Goal: Check status: Check status

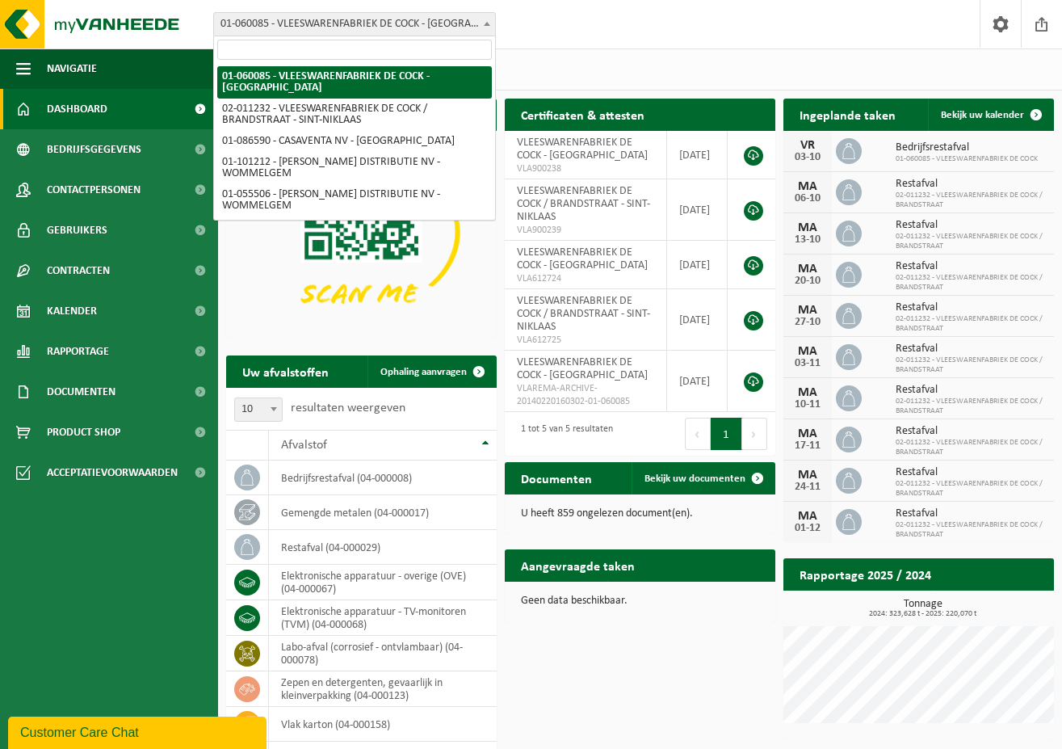
click at [488, 28] on span at bounding box center [487, 23] width 16 height 21
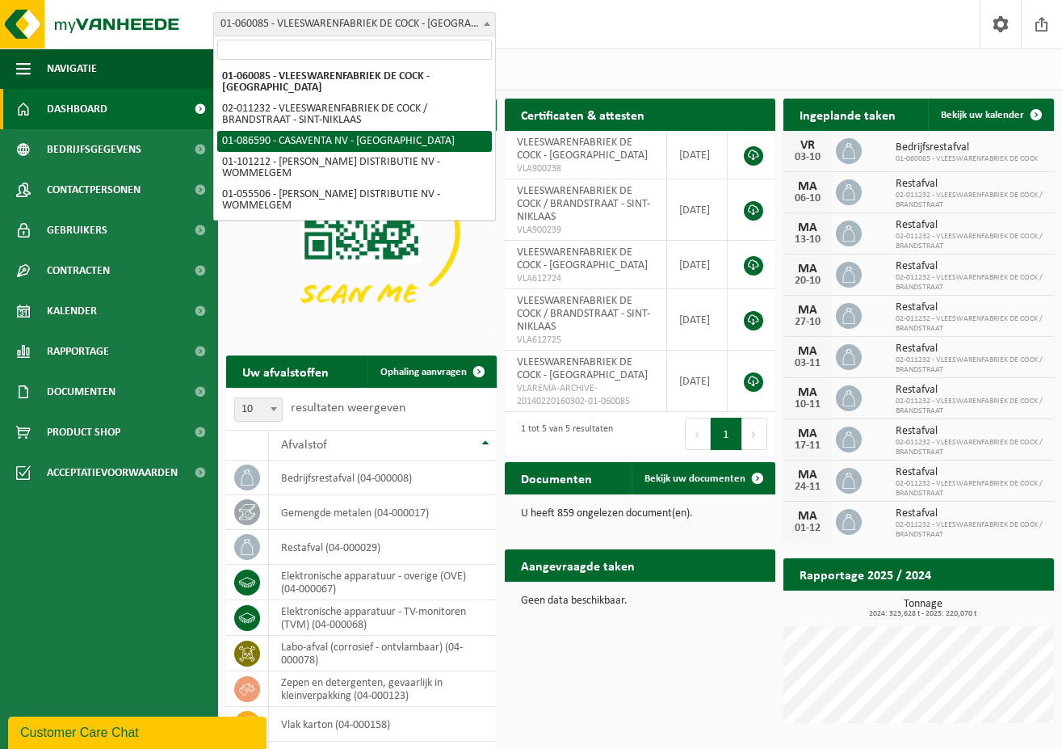
select select "684"
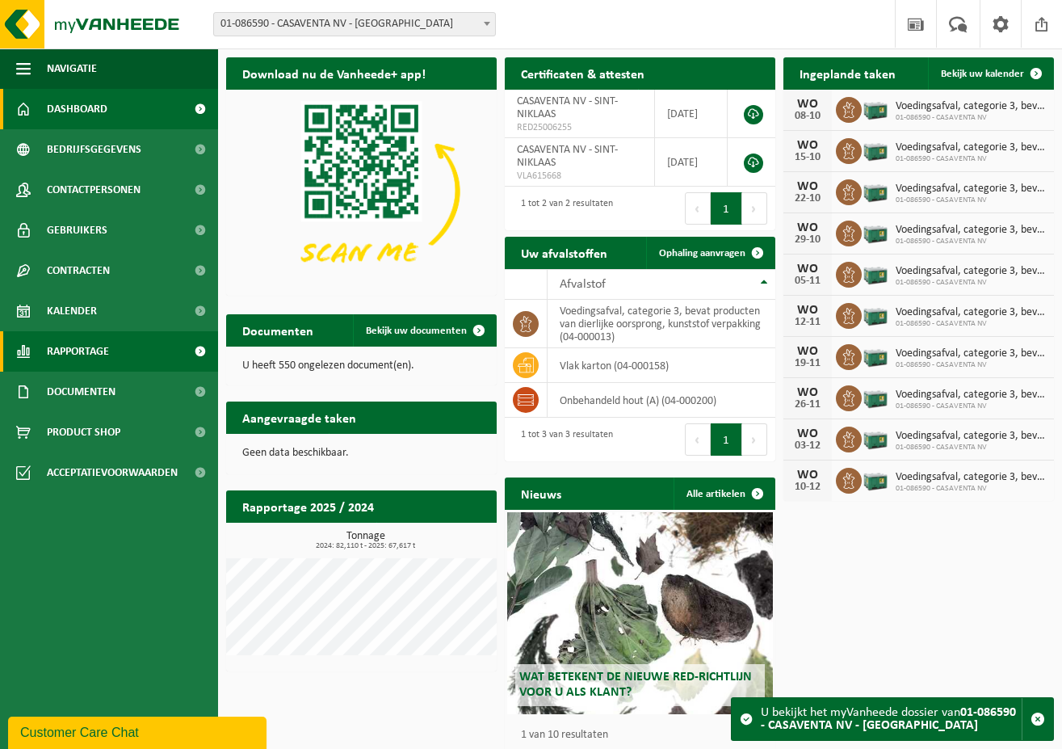
click at [113, 345] on link "Rapportage" at bounding box center [109, 351] width 218 height 40
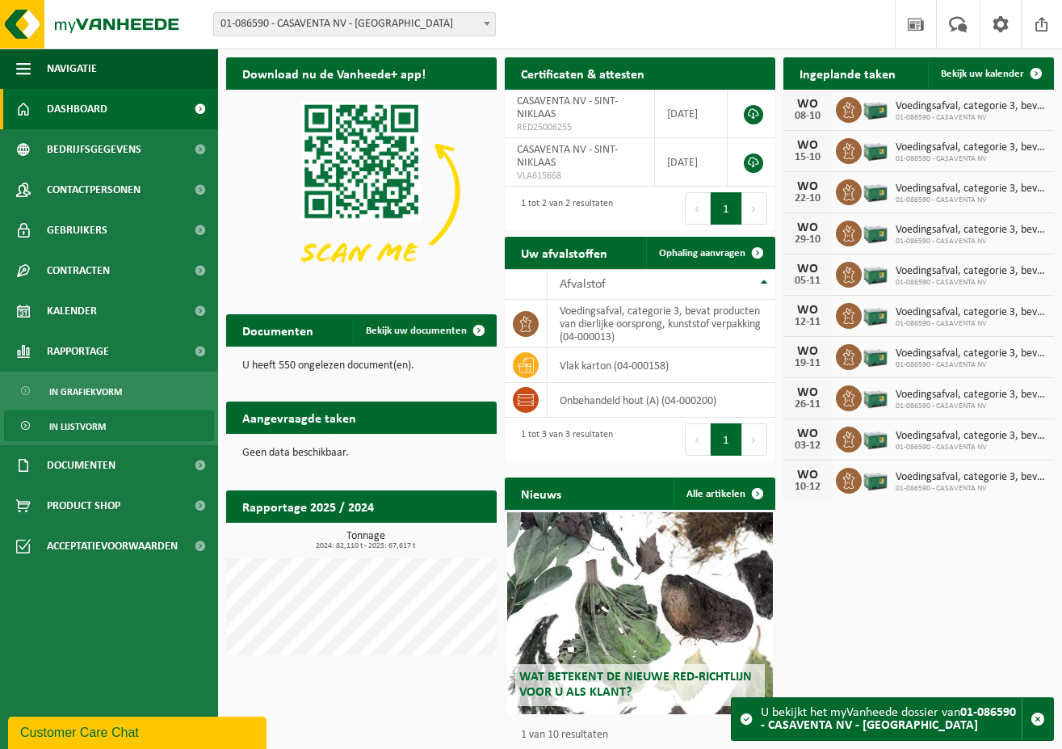
click at [92, 422] on span "In lijstvorm" at bounding box center [77, 426] width 57 height 31
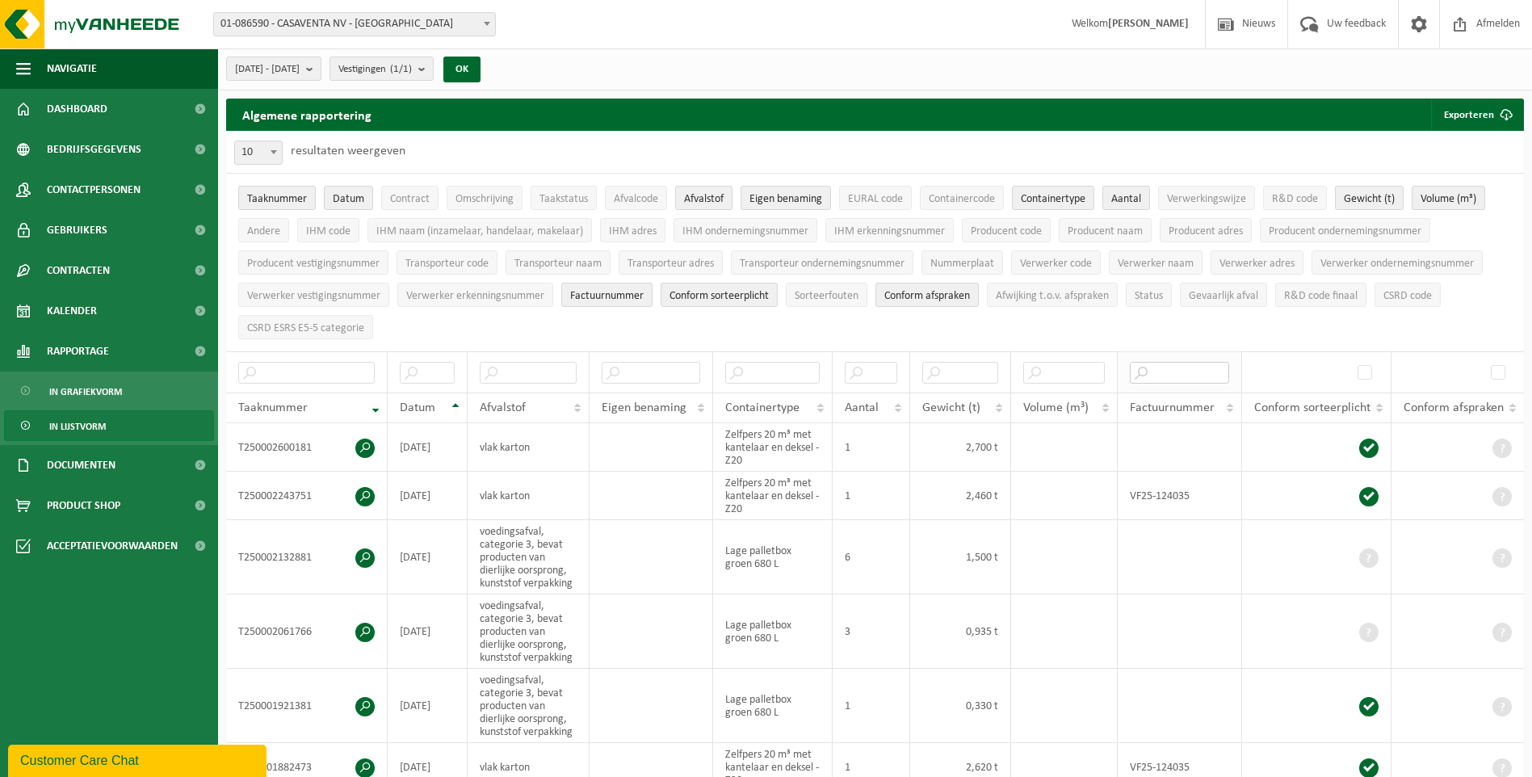
click at [1061, 372] on input "text" at bounding box center [1179, 373] width 99 height 22
type input "VF25-124035"
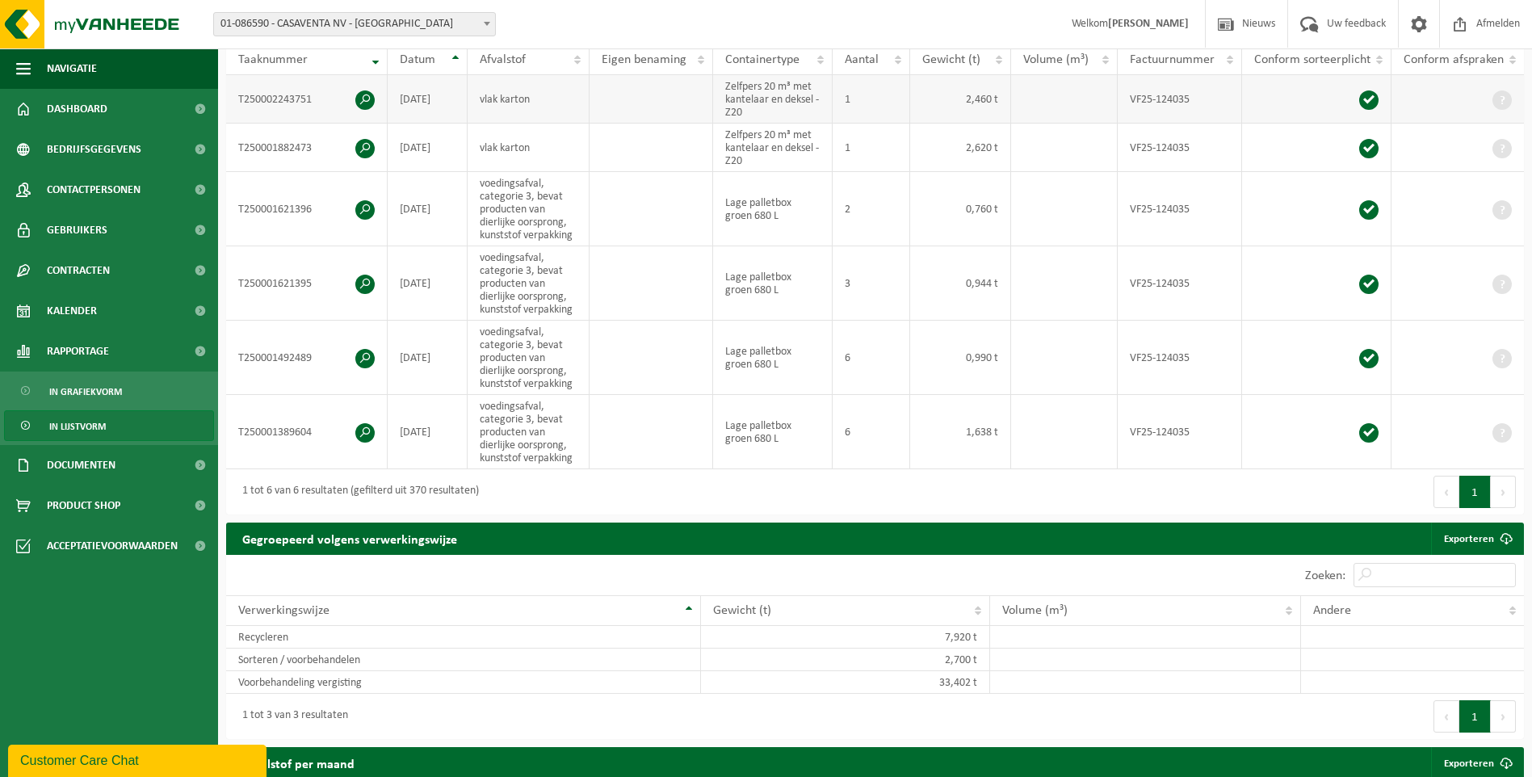
scroll to position [323, 0]
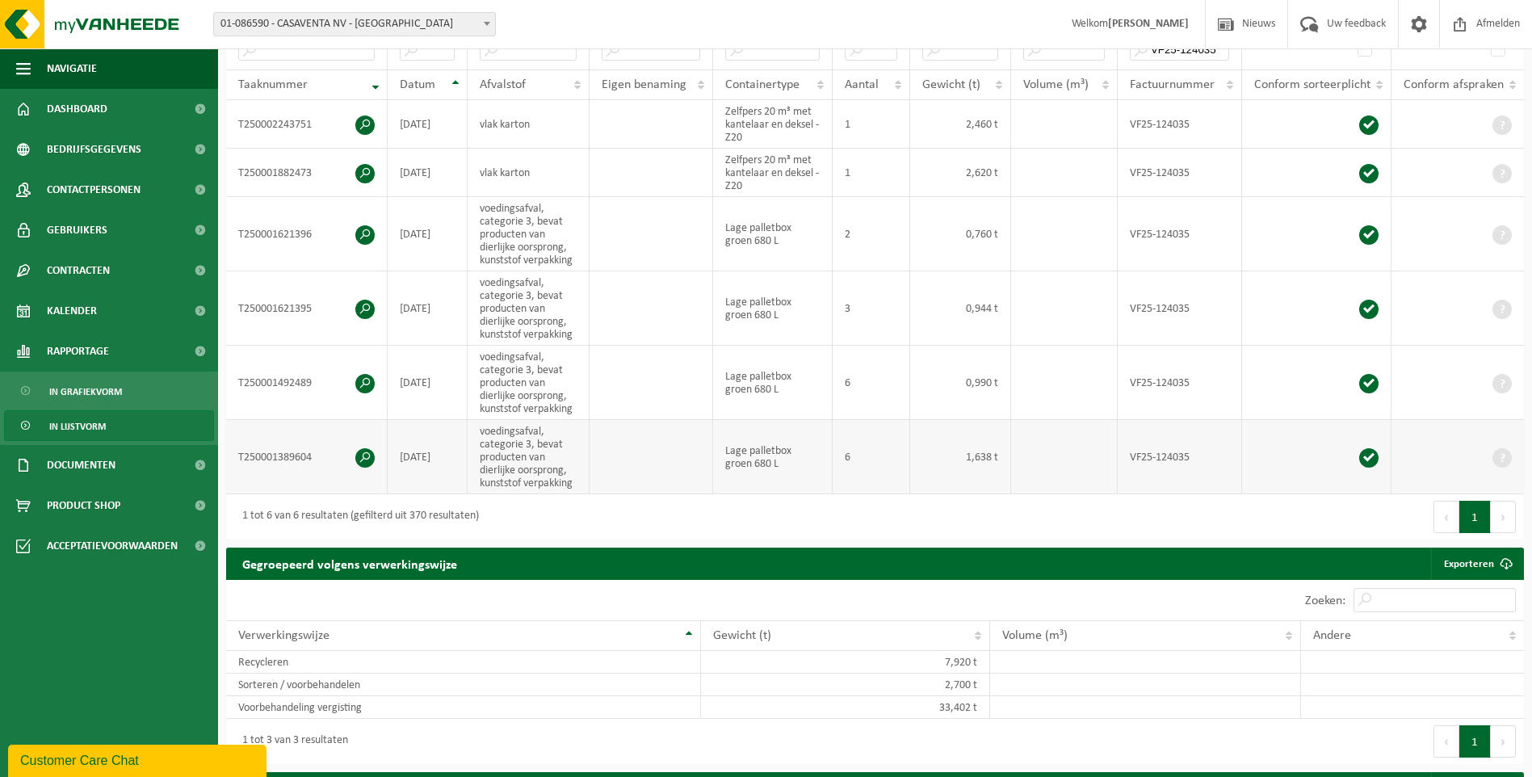
click at [366, 454] on span at bounding box center [364, 457] width 19 height 19
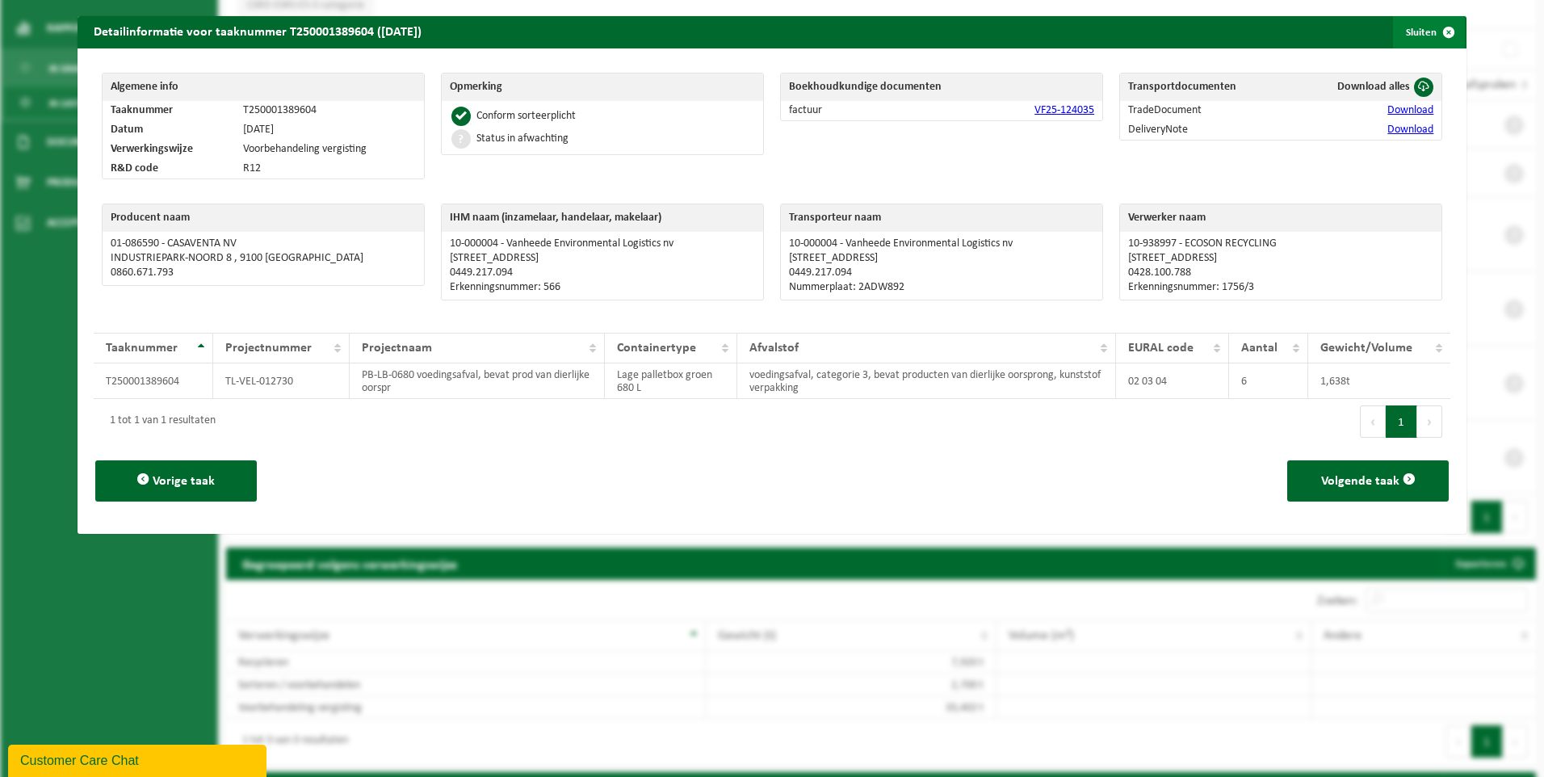
click at [1061, 29] on span "button" at bounding box center [1449, 32] width 32 height 32
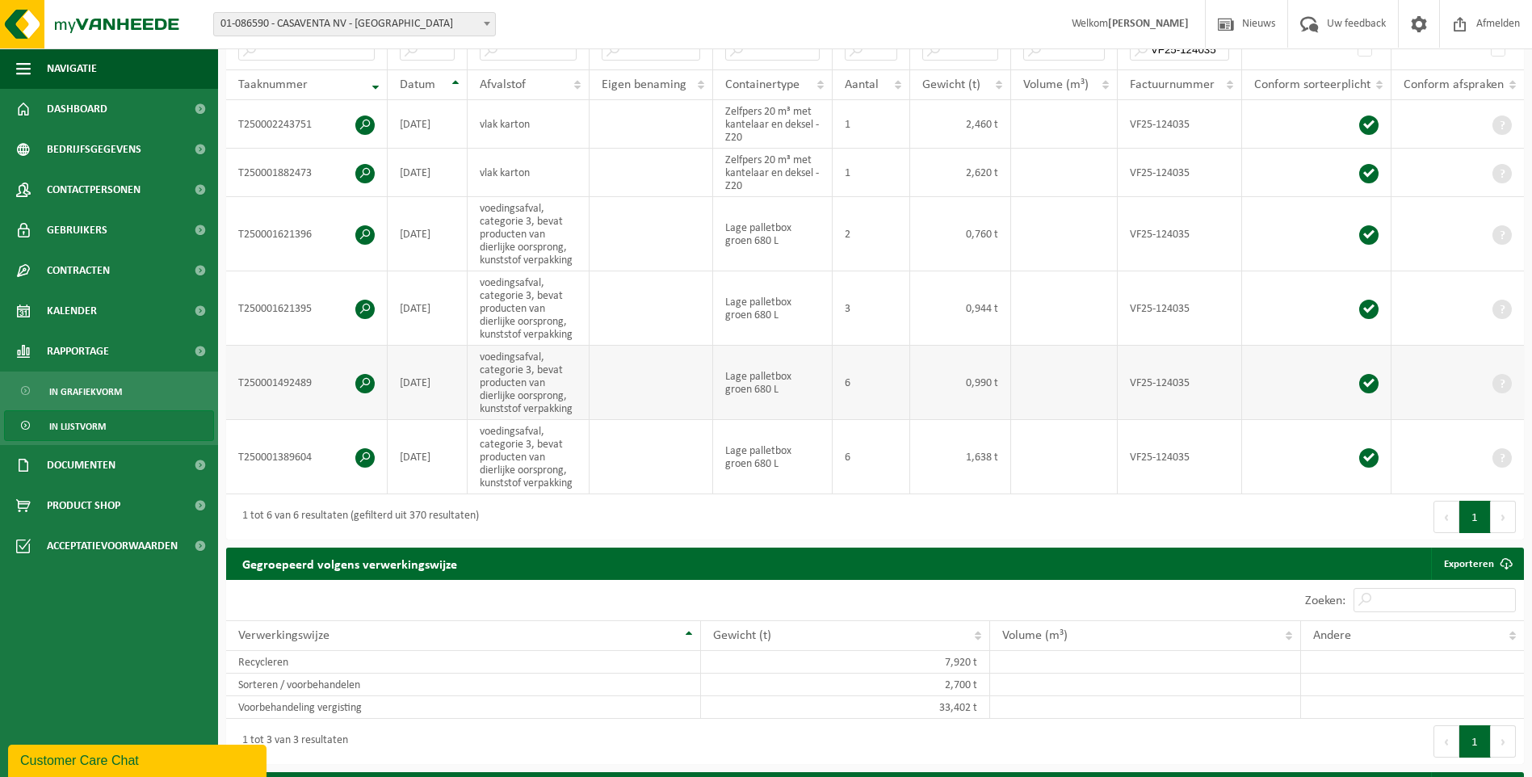
click at [368, 380] on span at bounding box center [364, 383] width 19 height 19
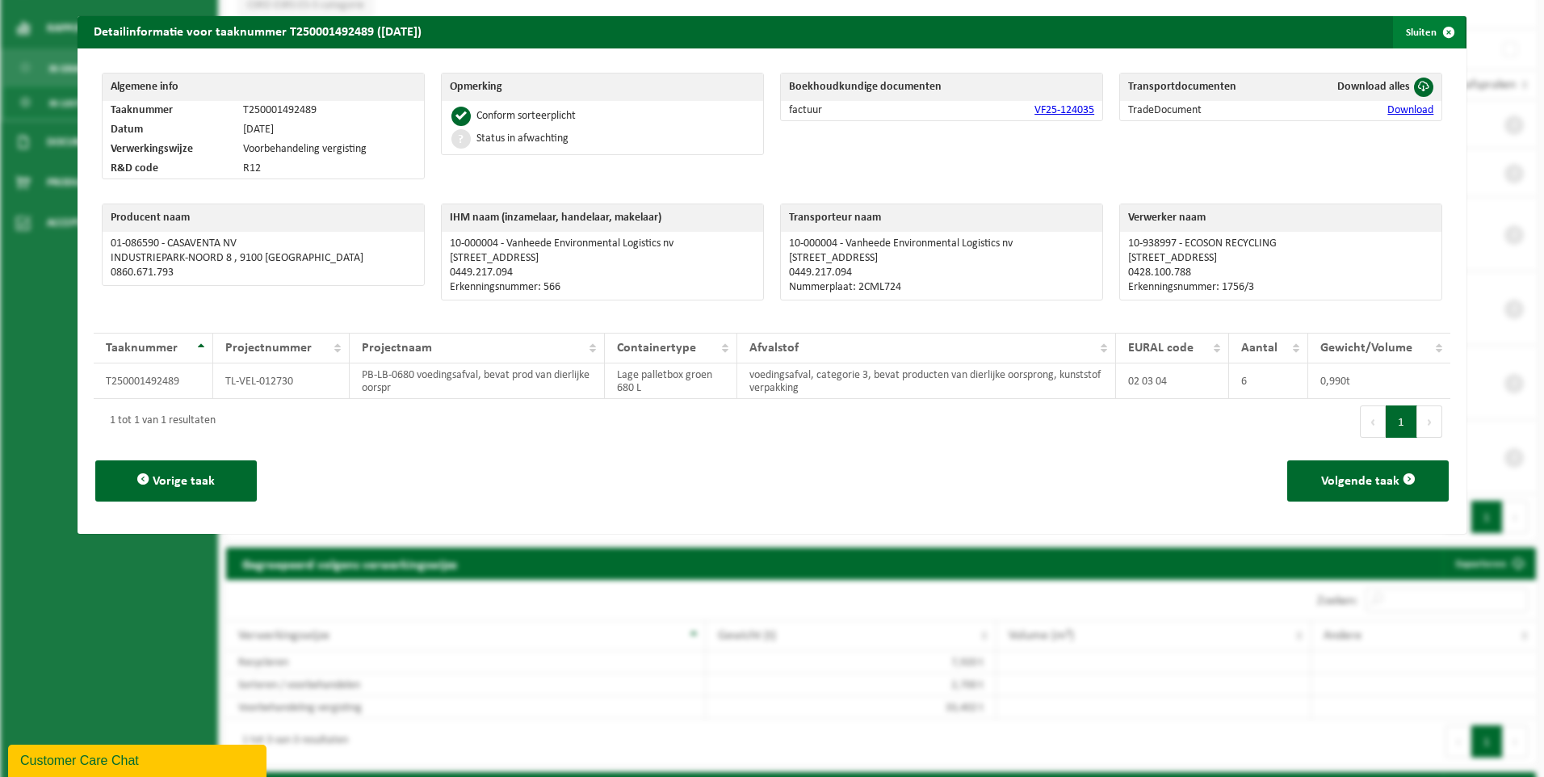
click at [1061, 27] on span "button" at bounding box center [1449, 32] width 32 height 32
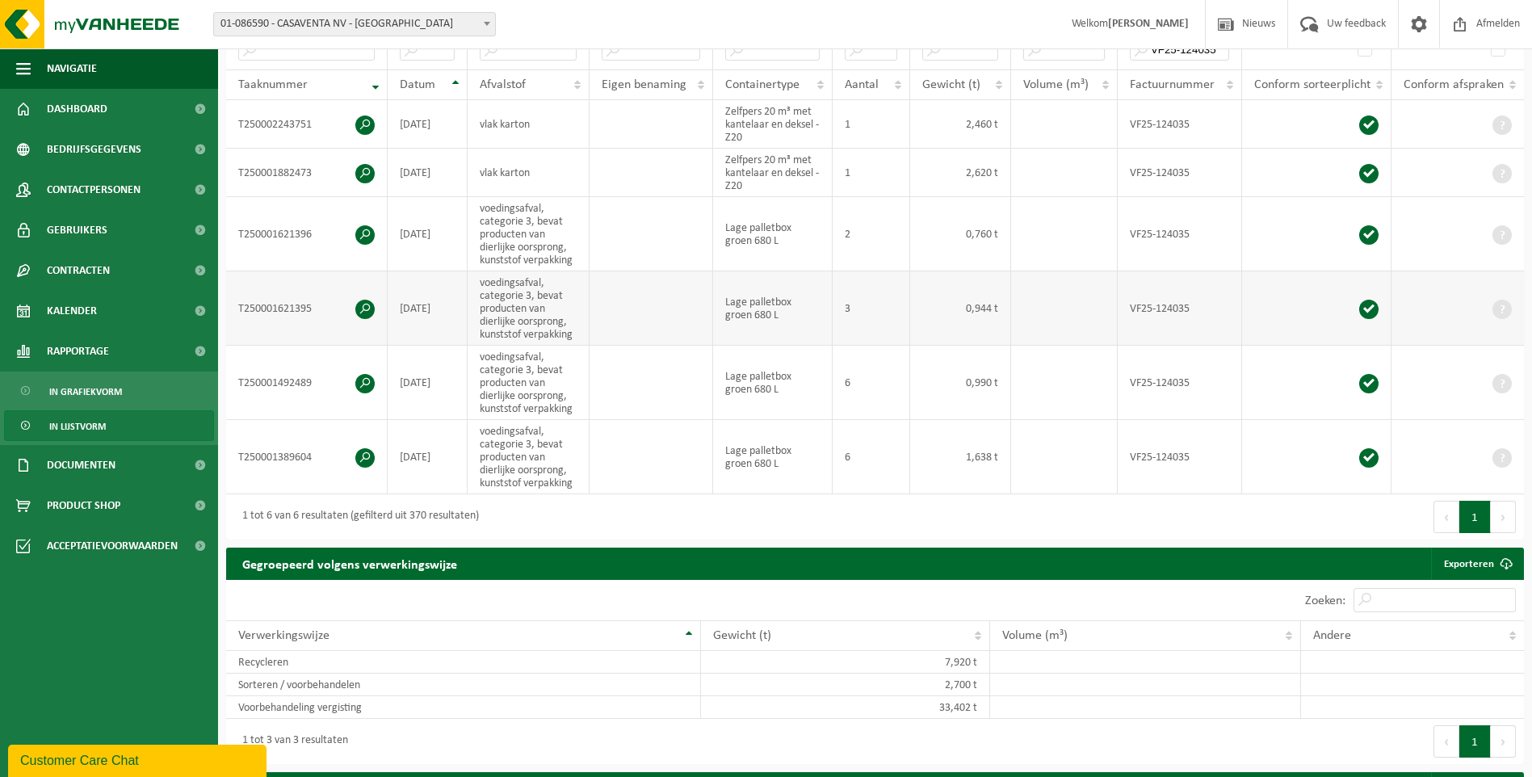
click at [365, 301] on span at bounding box center [364, 309] width 19 height 19
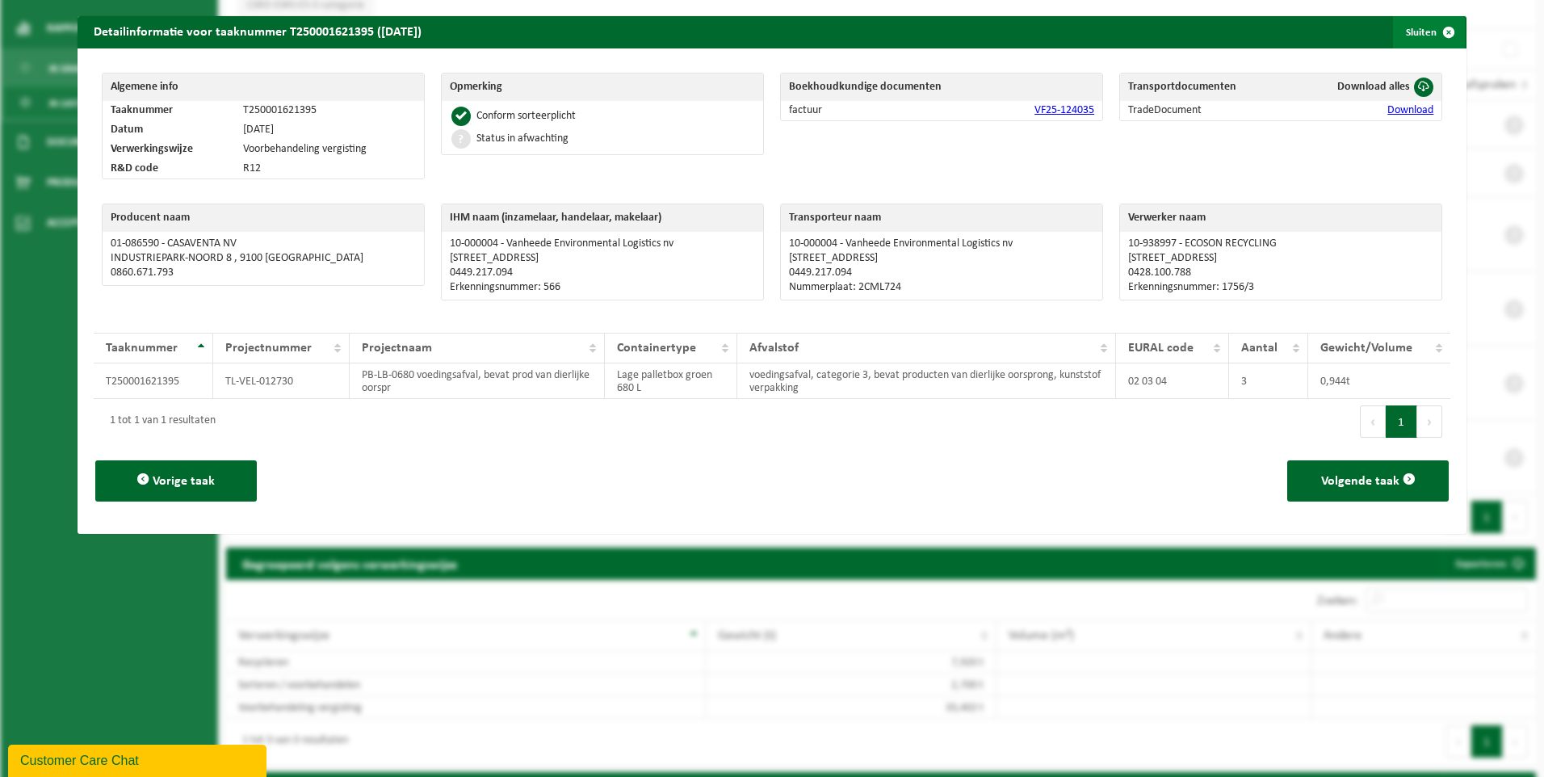
click at [1061, 31] on span "button" at bounding box center [1449, 32] width 32 height 32
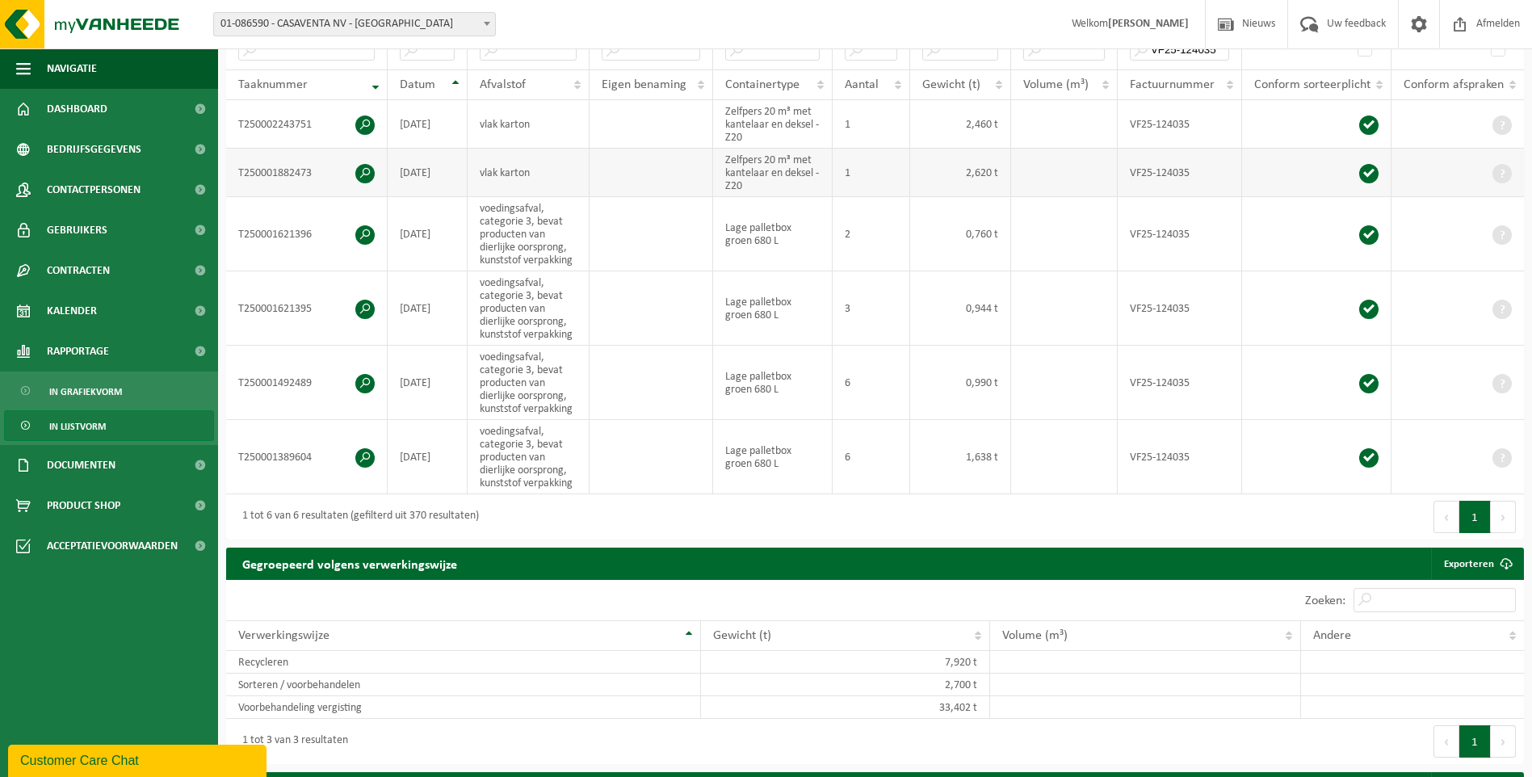
click at [365, 174] on span at bounding box center [364, 173] width 19 height 19
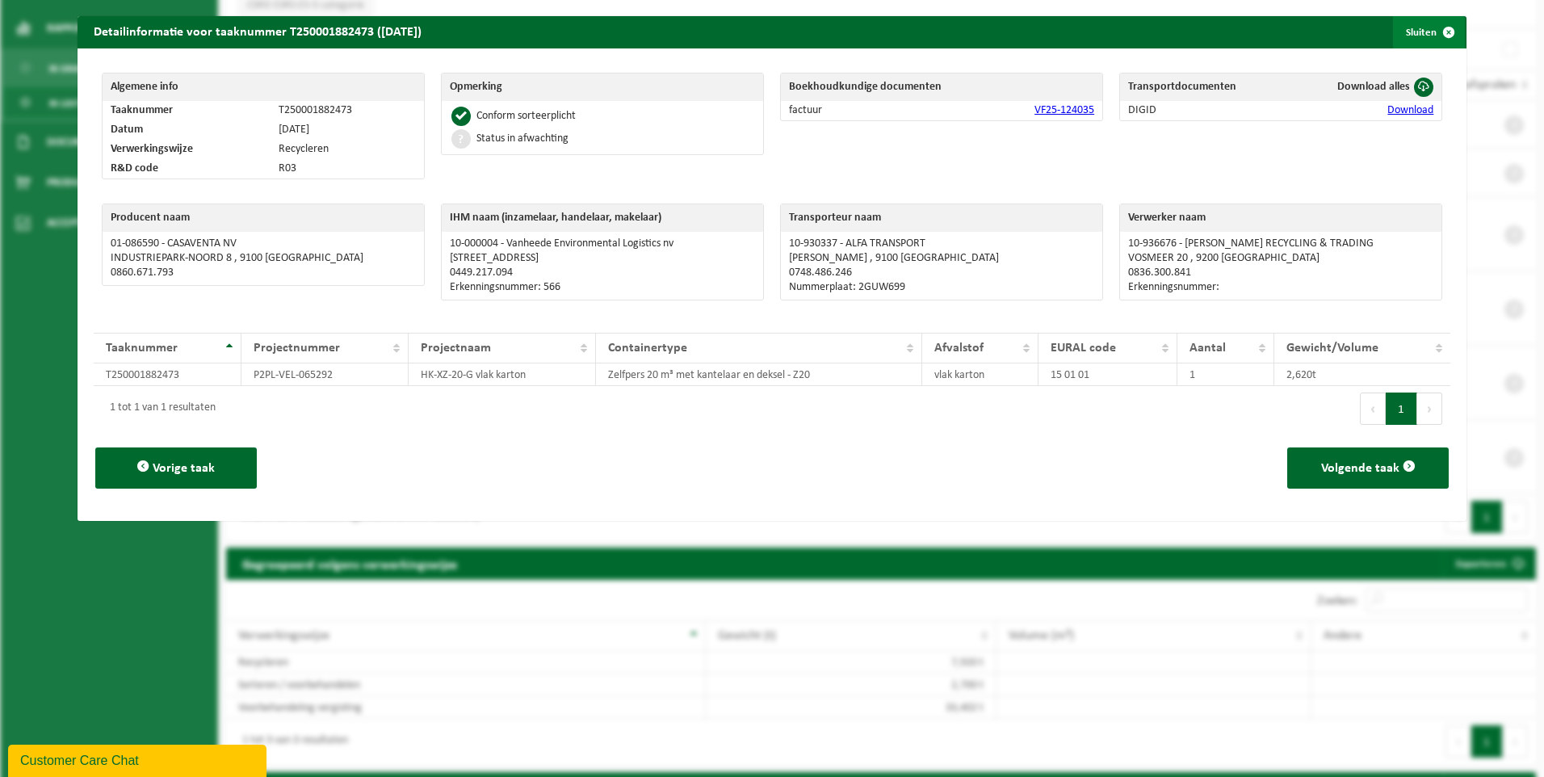
click at [1061, 27] on span "button" at bounding box center [1449, 32] width 32 height 32
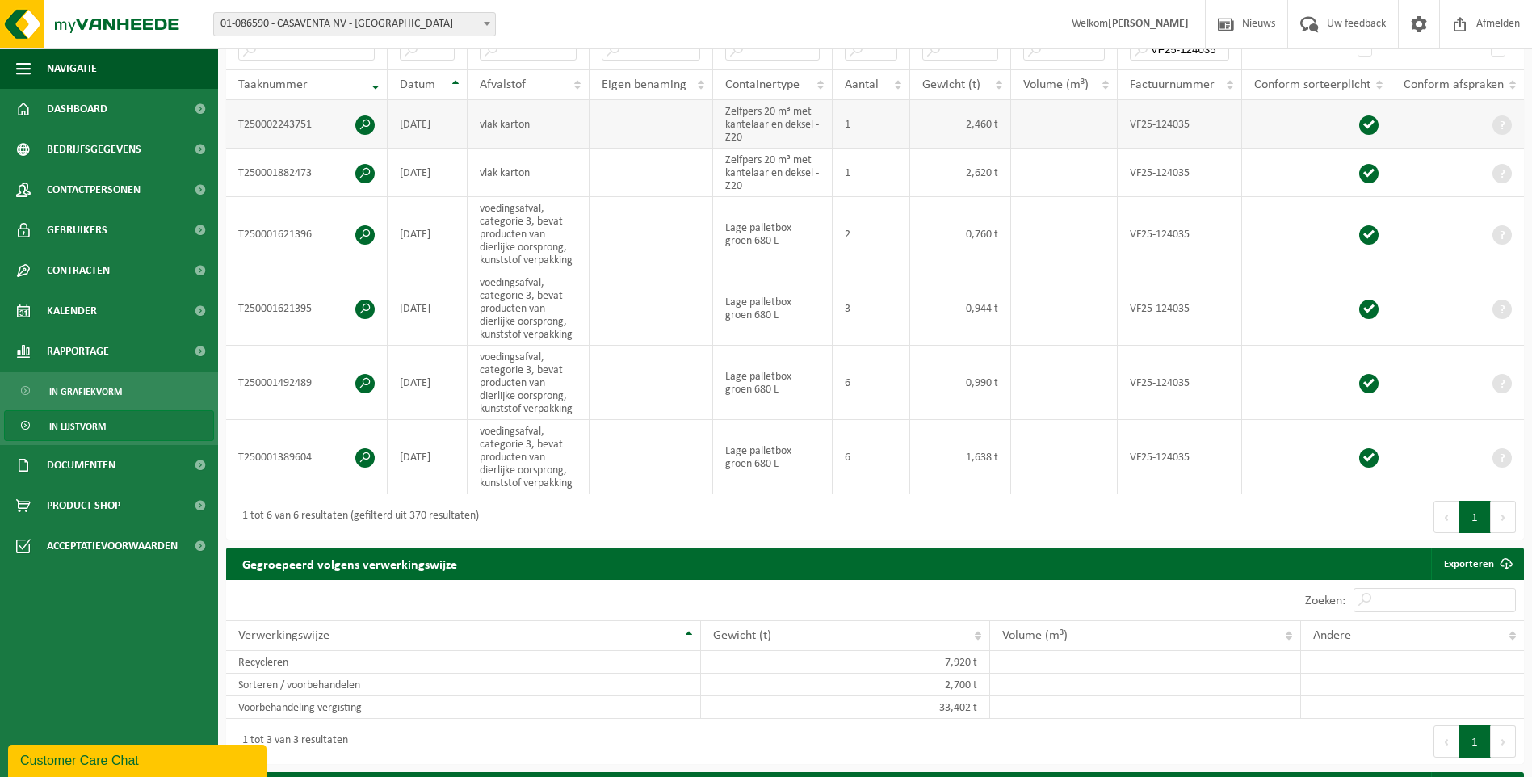
click at [359, 120] on span at bounding box center [364, 124] width 19 height 19
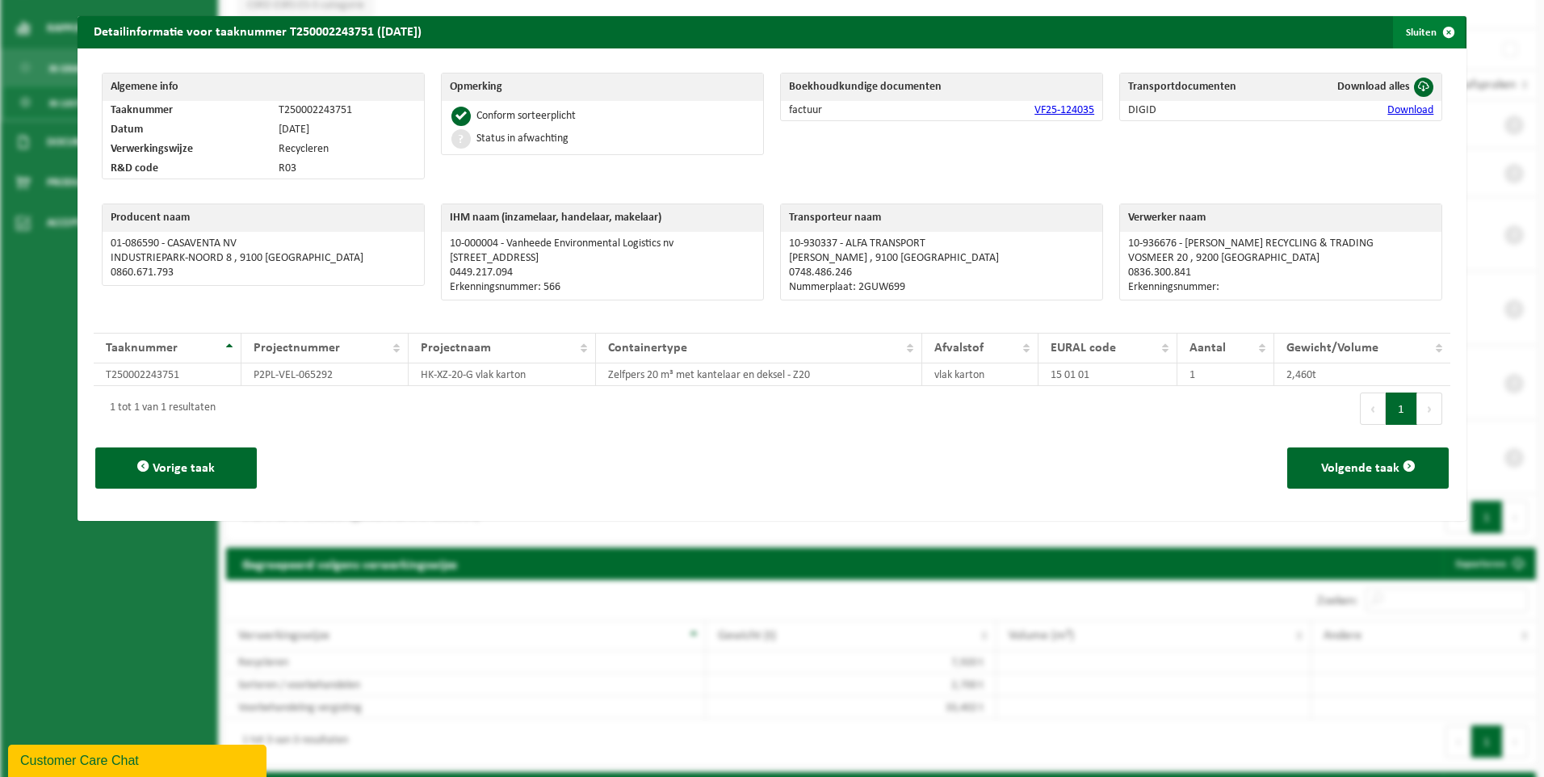
click at [1061, 33] on span "button" at bounding box center [1449, 32] width 32 height 32
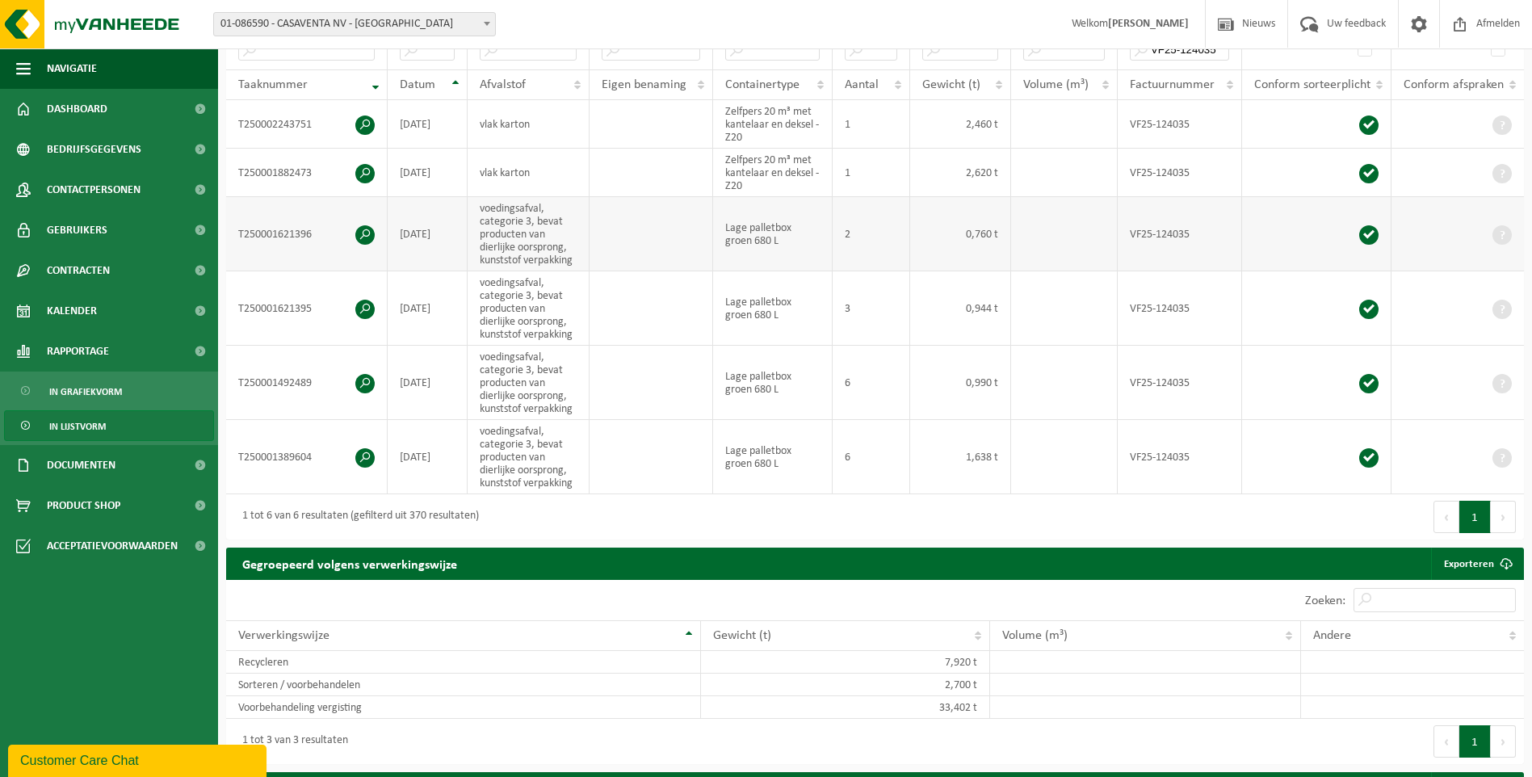
click at [362, 229] on span at bounding box center [364, 234] width 19 height 19
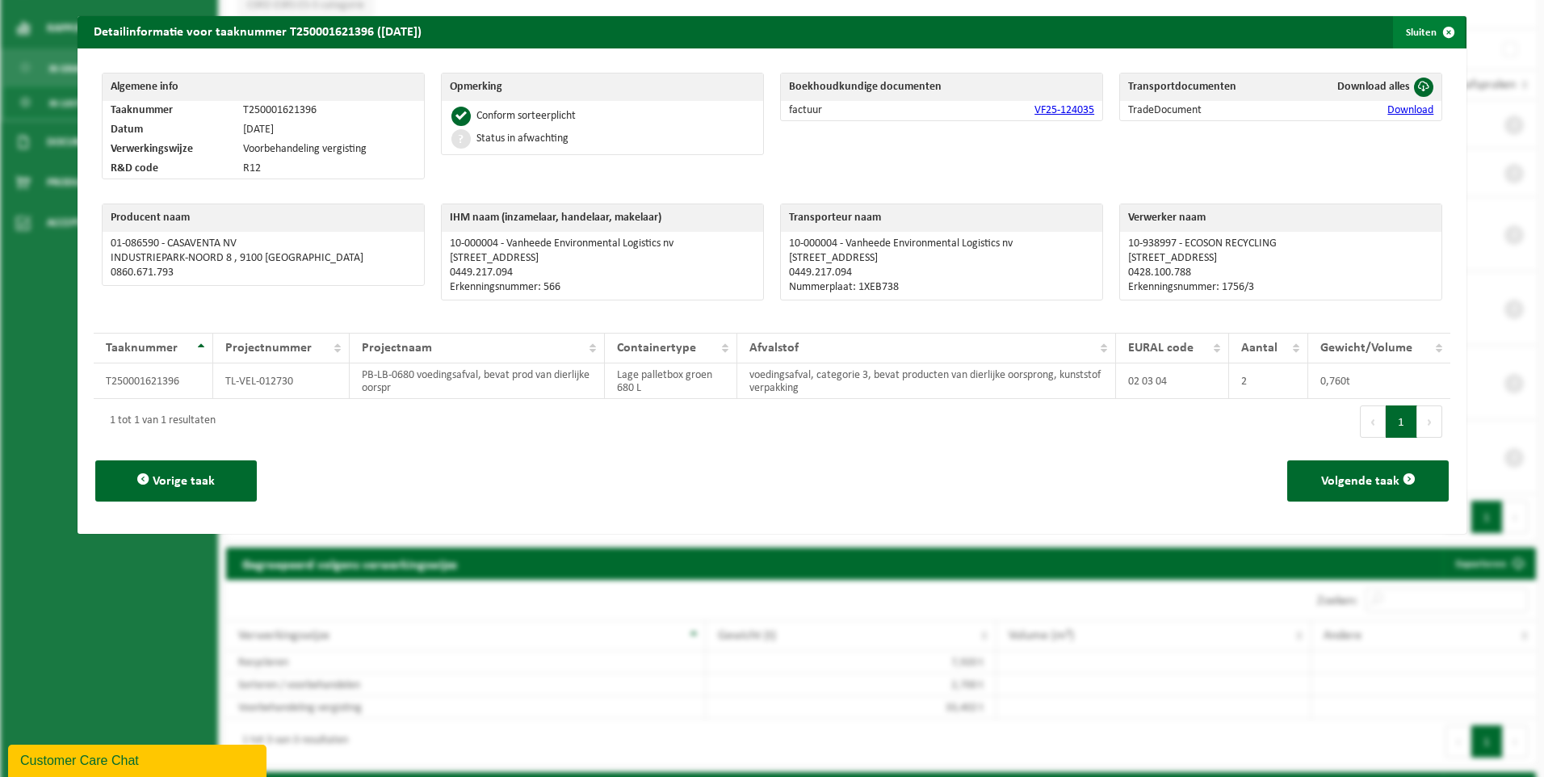
click at [1061, 27] on span "button" at bounding box center [1449, 32] width 32 height 32
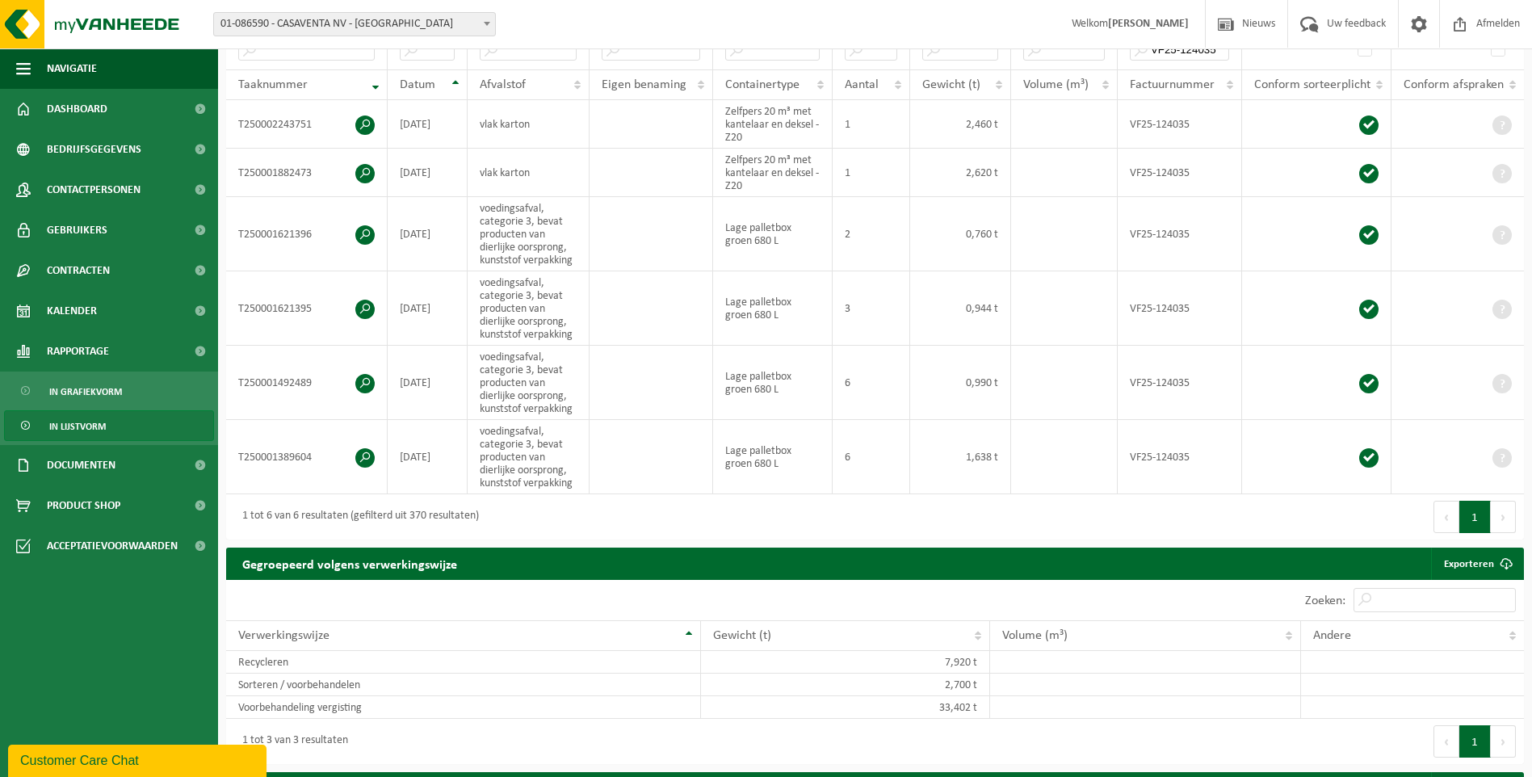
click at [488, 22] on b at bounding box center [487, 24] width 6 height 4
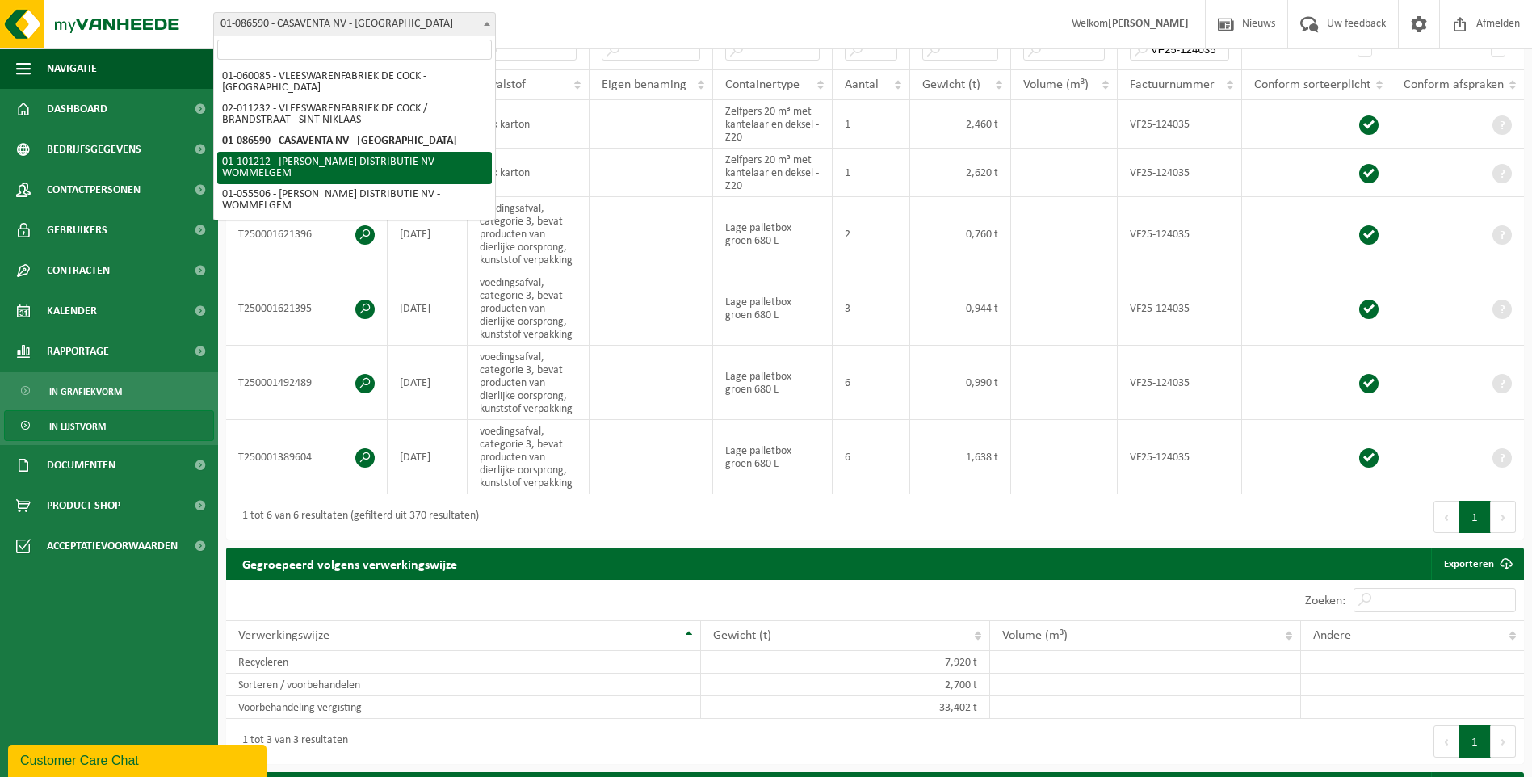
select select "7859"
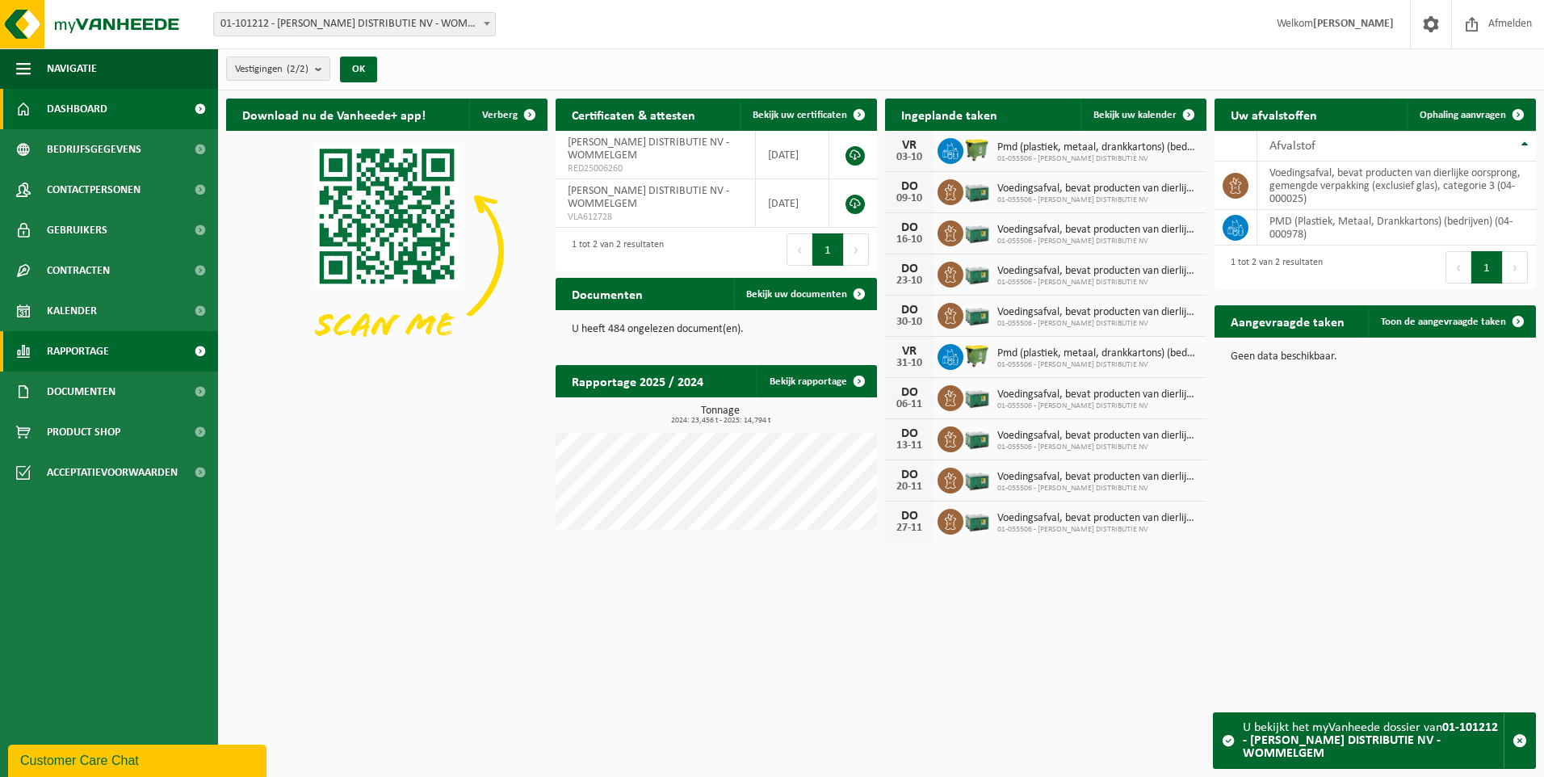
click at [70, 349] on span "Rapportage" at bounding box center [78, 351] width 62 height 40
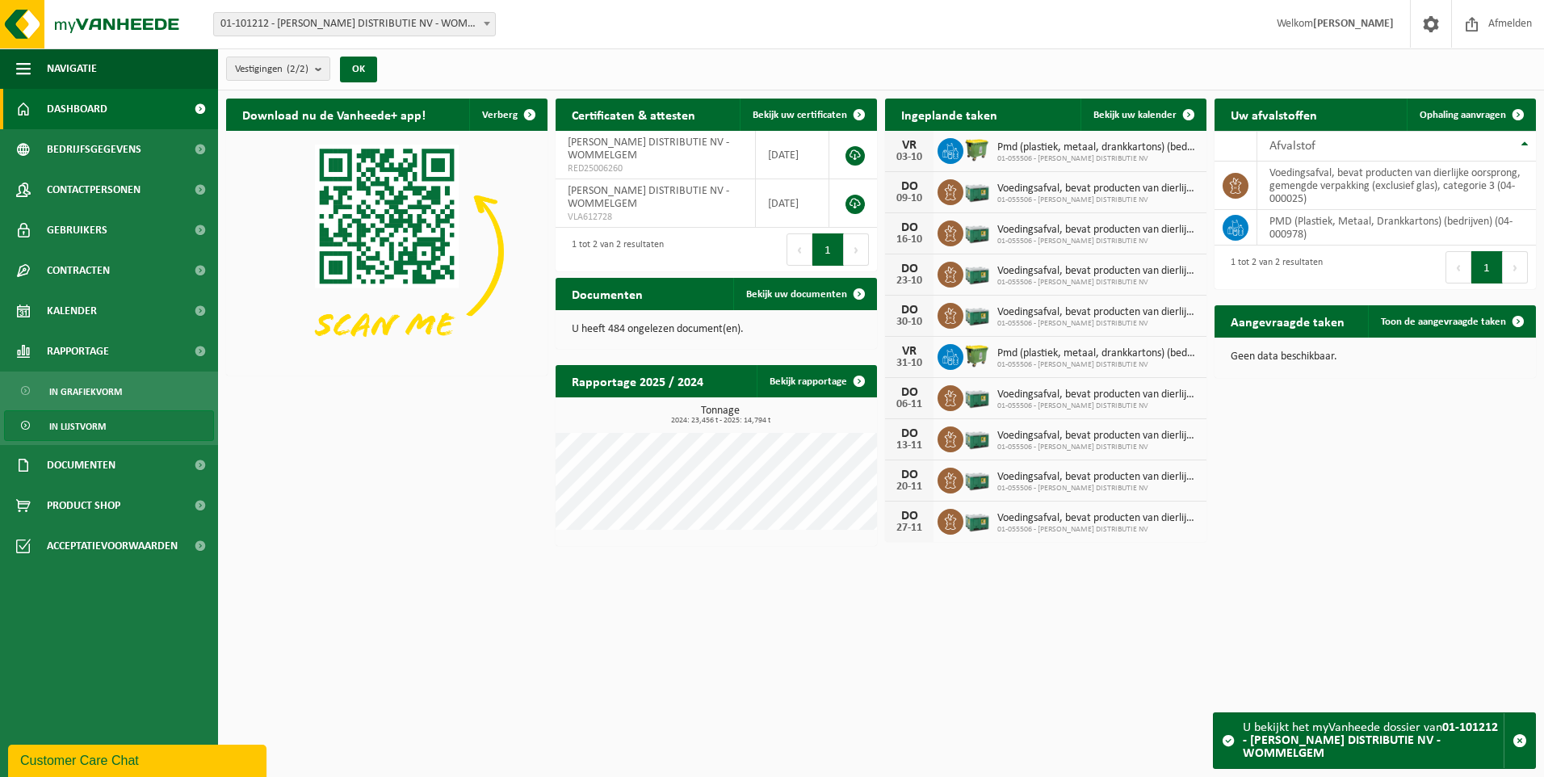
click at [116, 430] on link "In lijstvorm" at bounding box center [109, 425] width 210 height 31
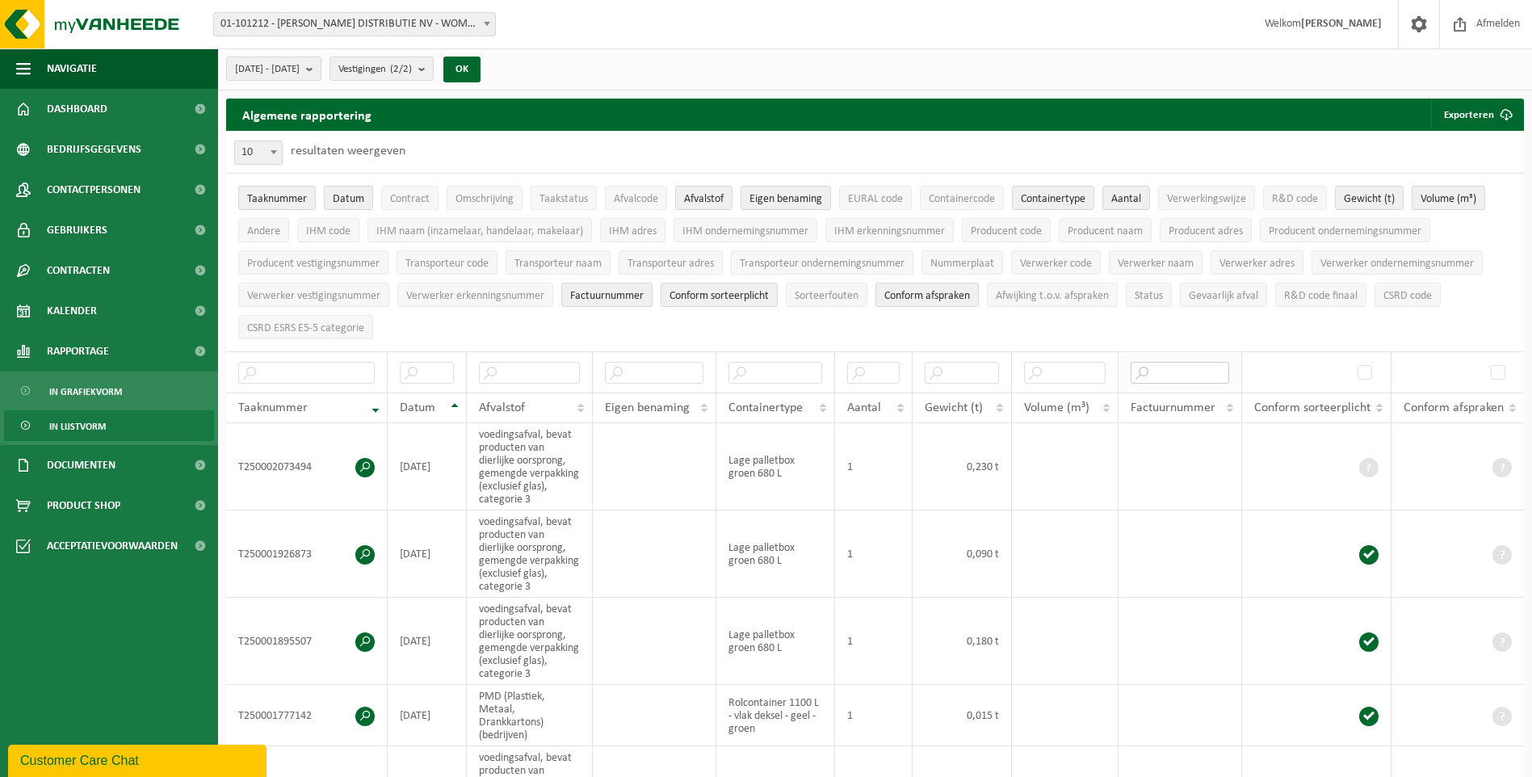
click at [1151, 372] on input "text" at bounding box center [1180, 373] width 99 height 22
type input "VF25-120668"
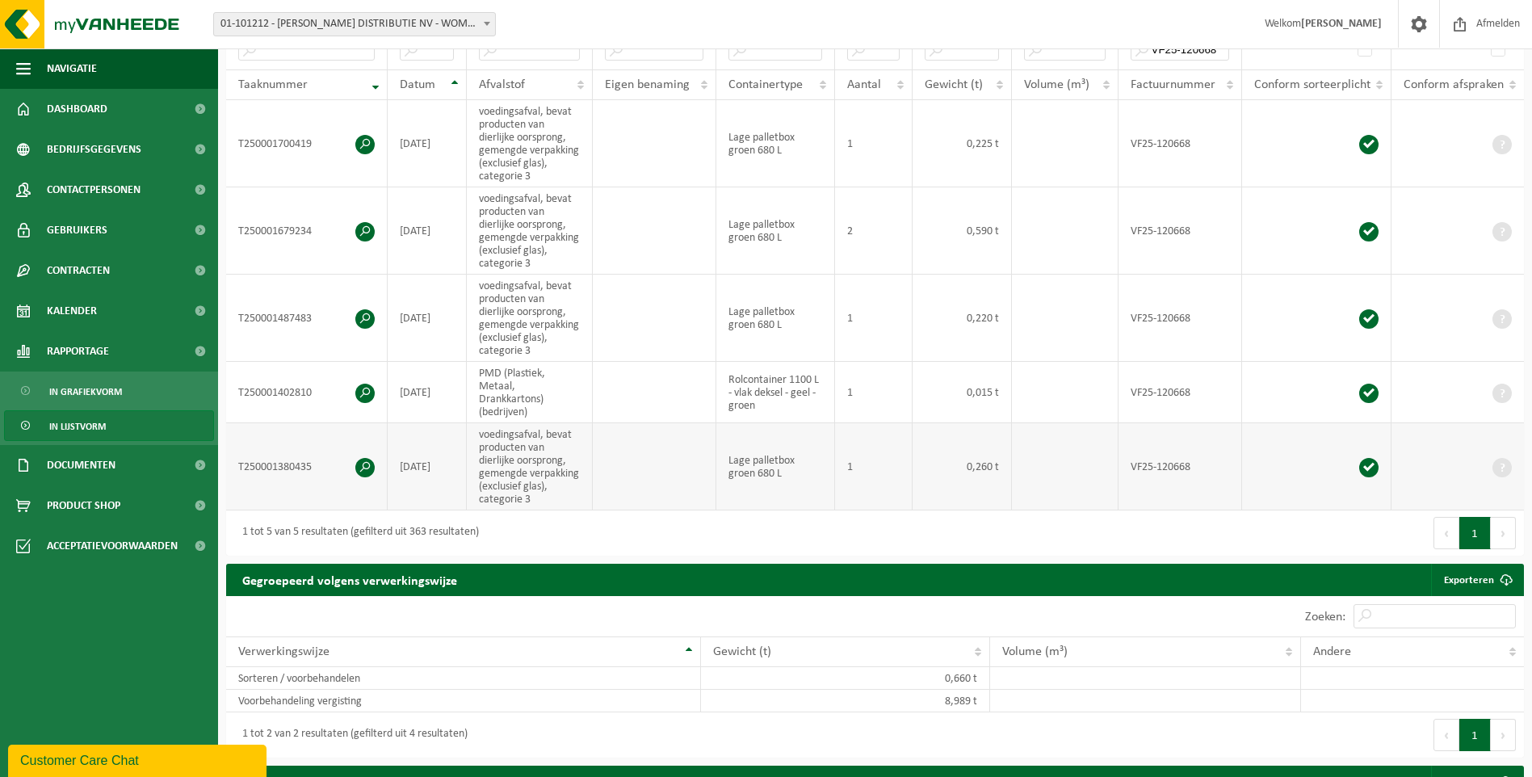
click at [368, 462] on span at bounding box center [364, 467] width 19 height 19
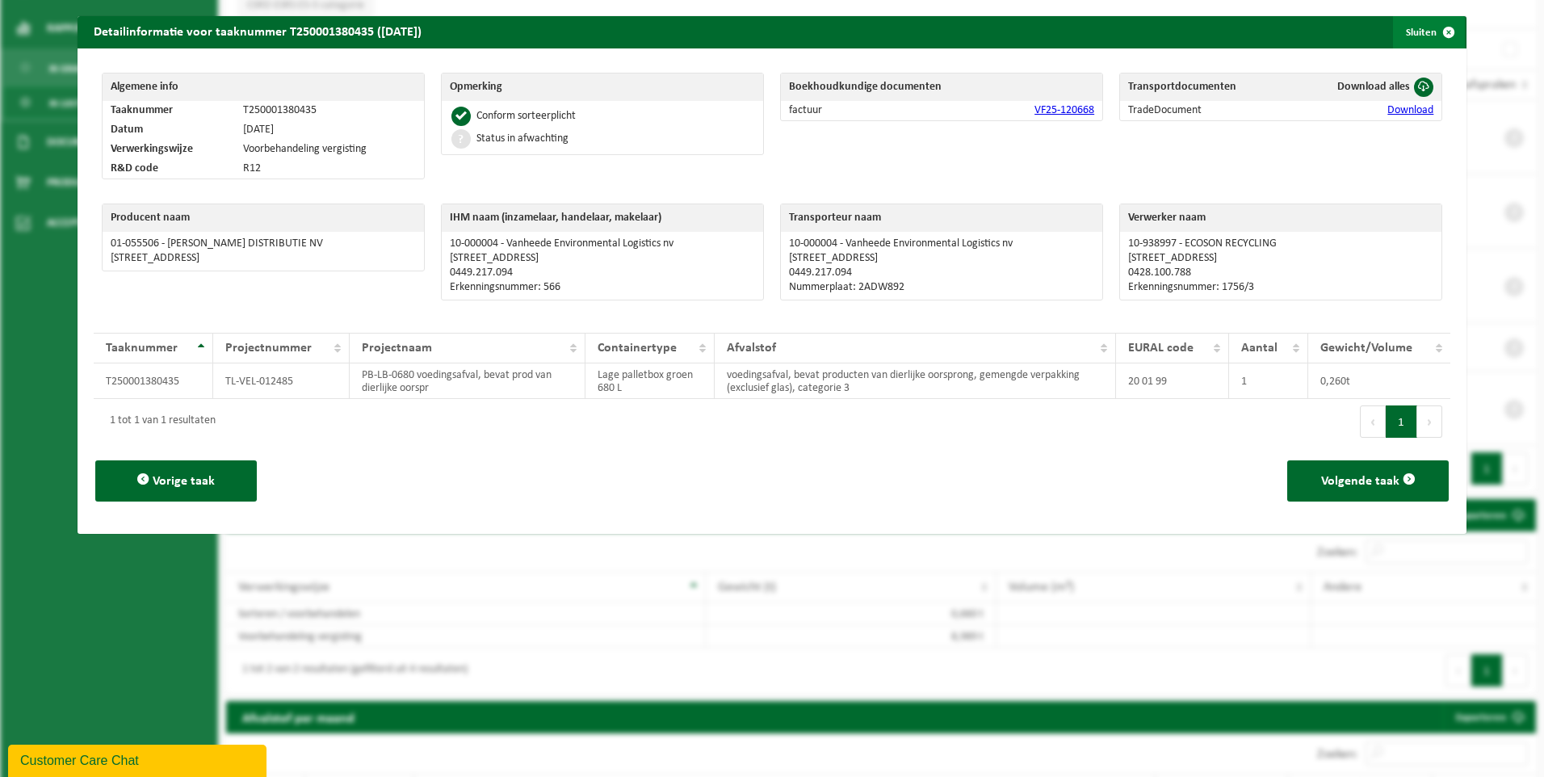
click at [1441, 27] on span "button" at bounding box center [1449, 32] width 32 height 32
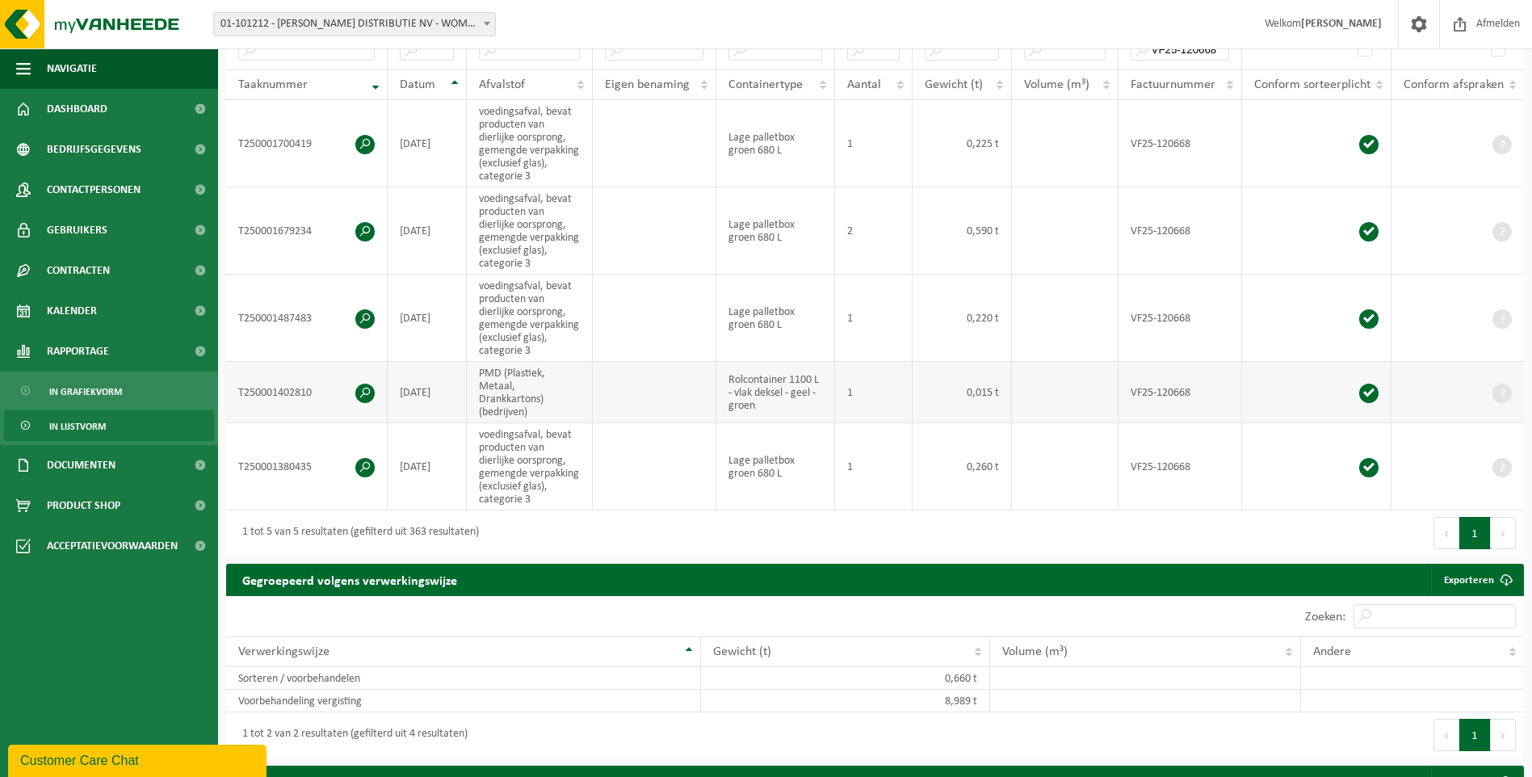
click at [363, 388] on span at bounding box center [364, 393] width 19 height 19
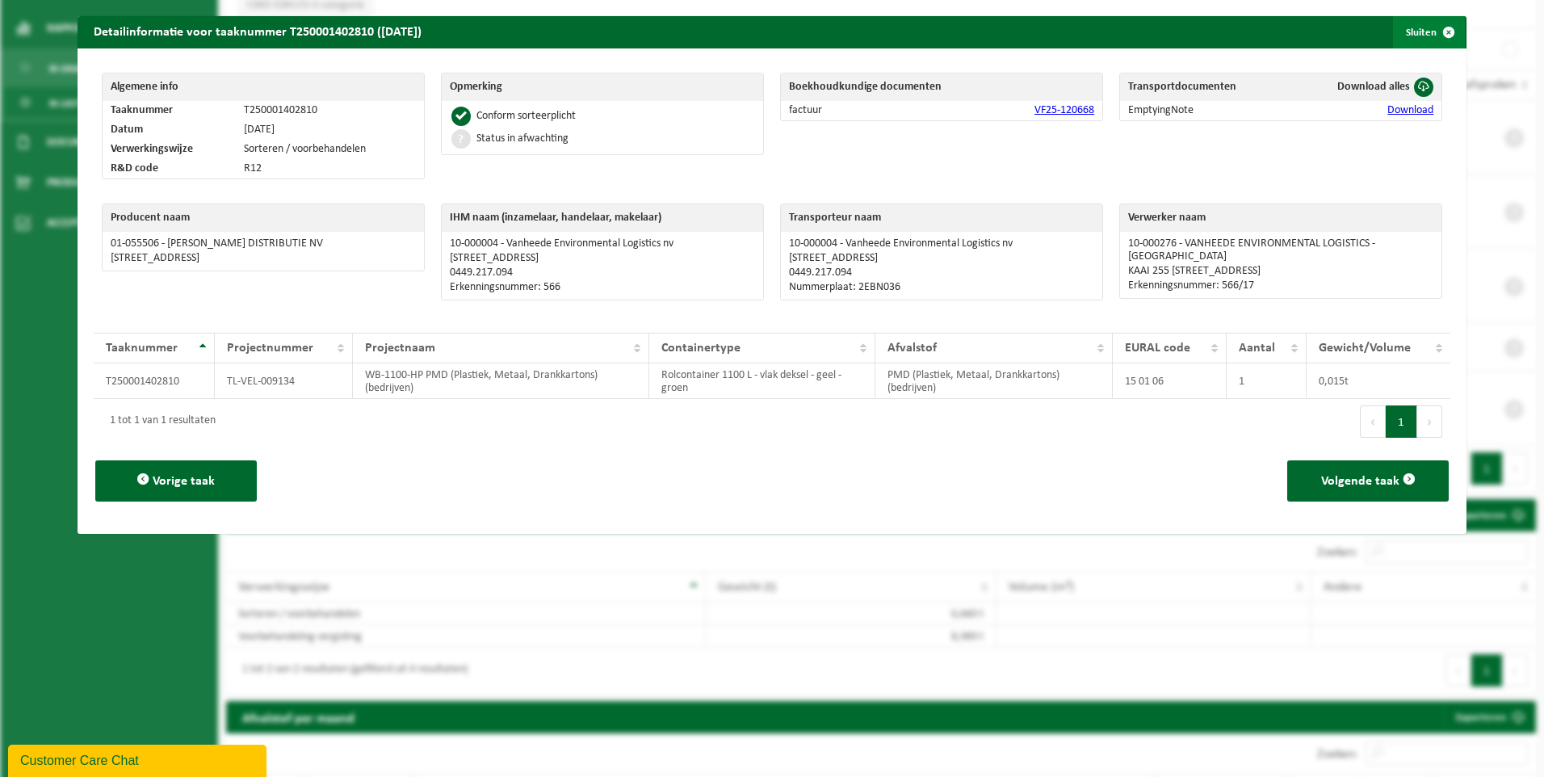
click at [1433, 32] on span "button" at bounding box center [1449, 32] width 32 height 32
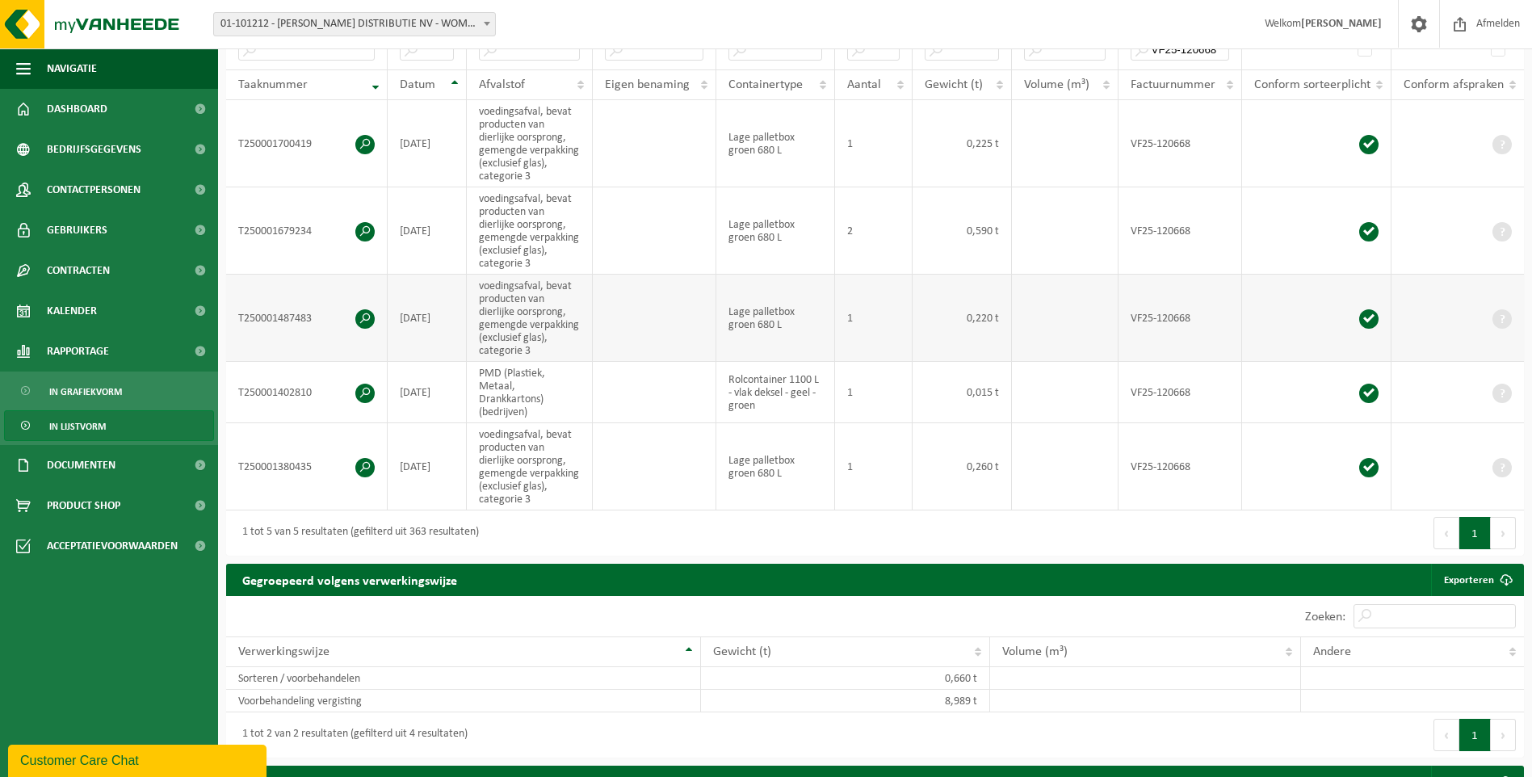
click at [362, 317] on span at bounding box center [364, 318] width 19 height 19
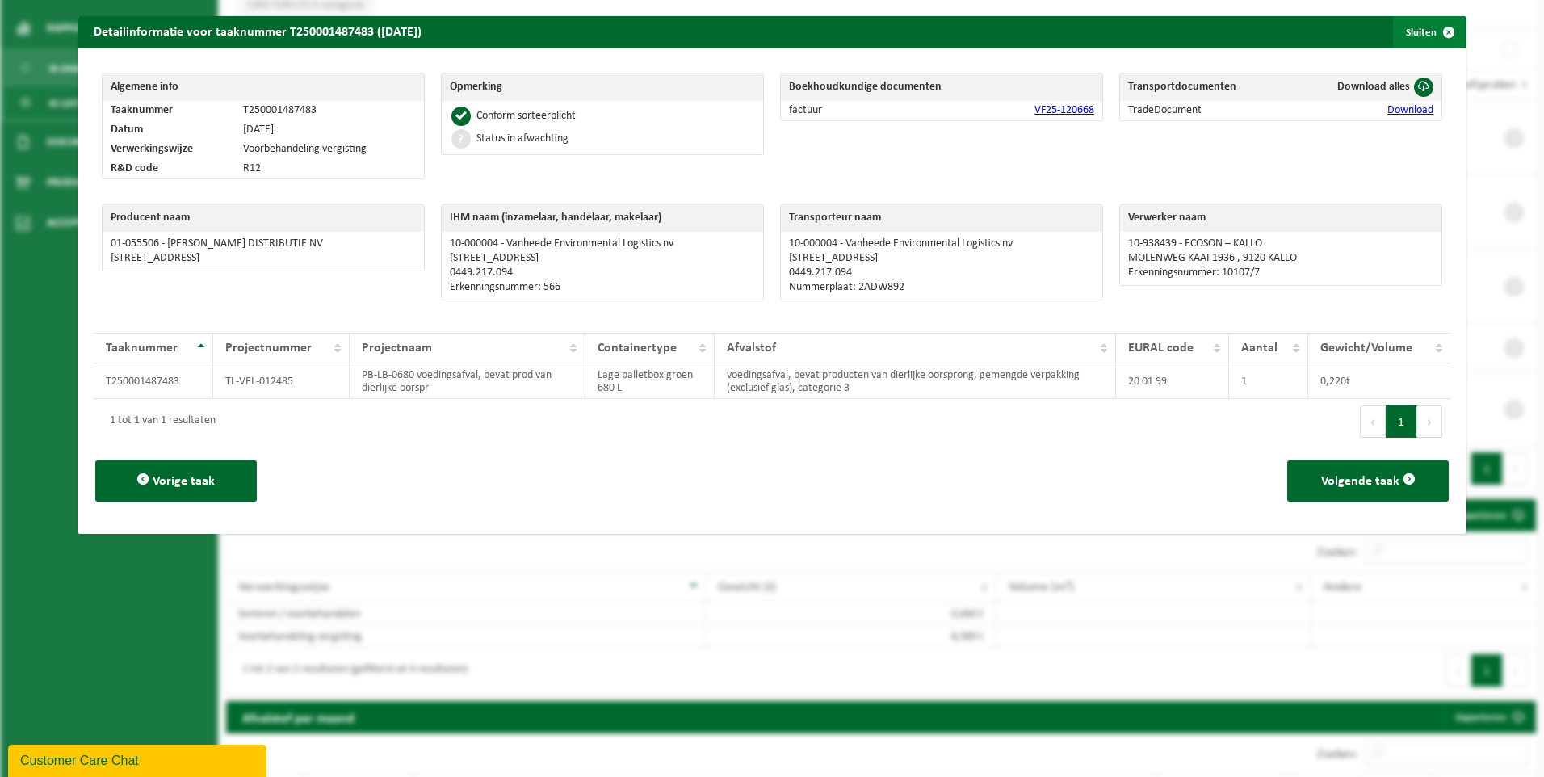
click at [1441, 30] on span "button" at bounding box center [1449, 32] width 32 height 32
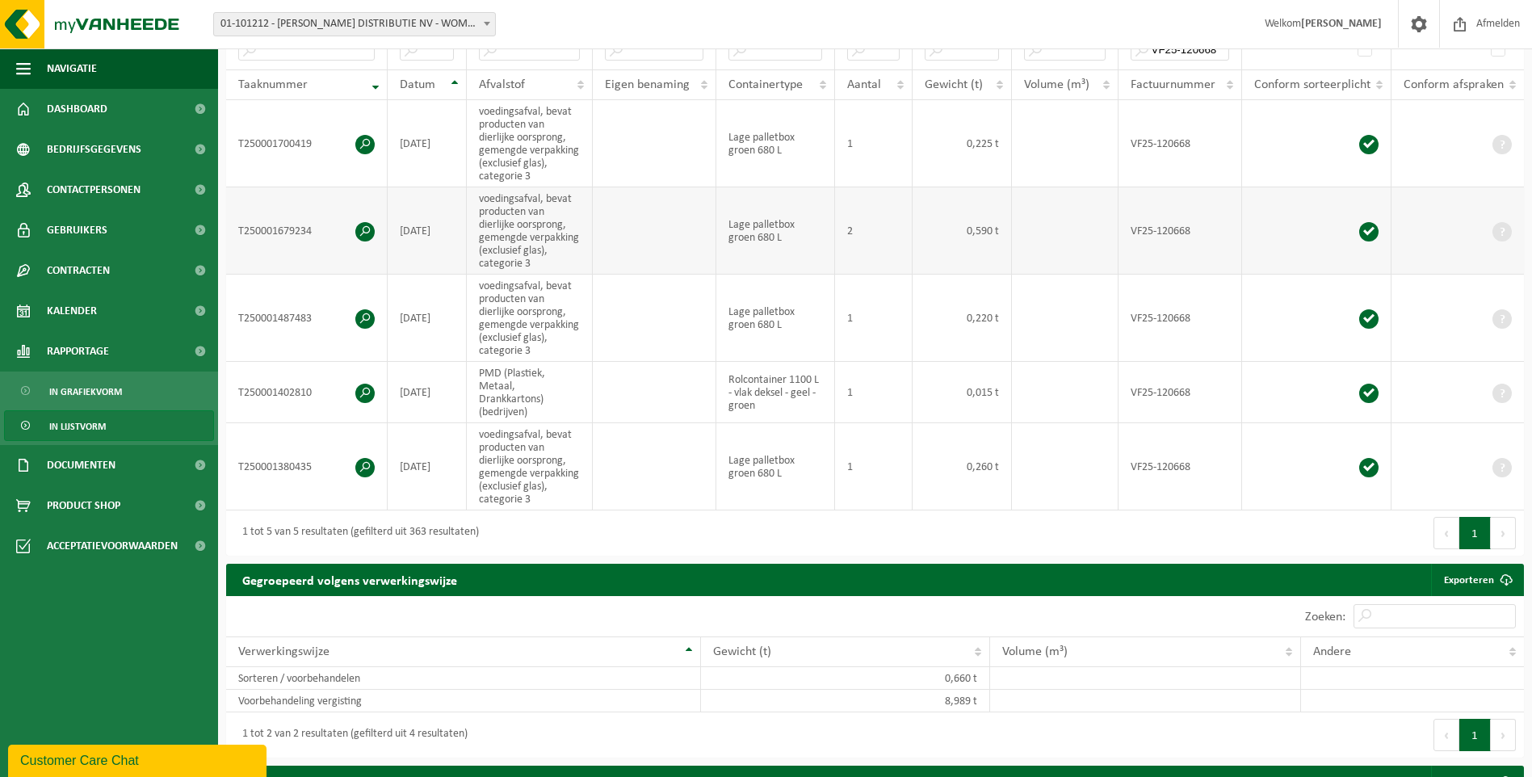
click at [362, 224] on span at bounding box center [364, 231] width 19 height 19
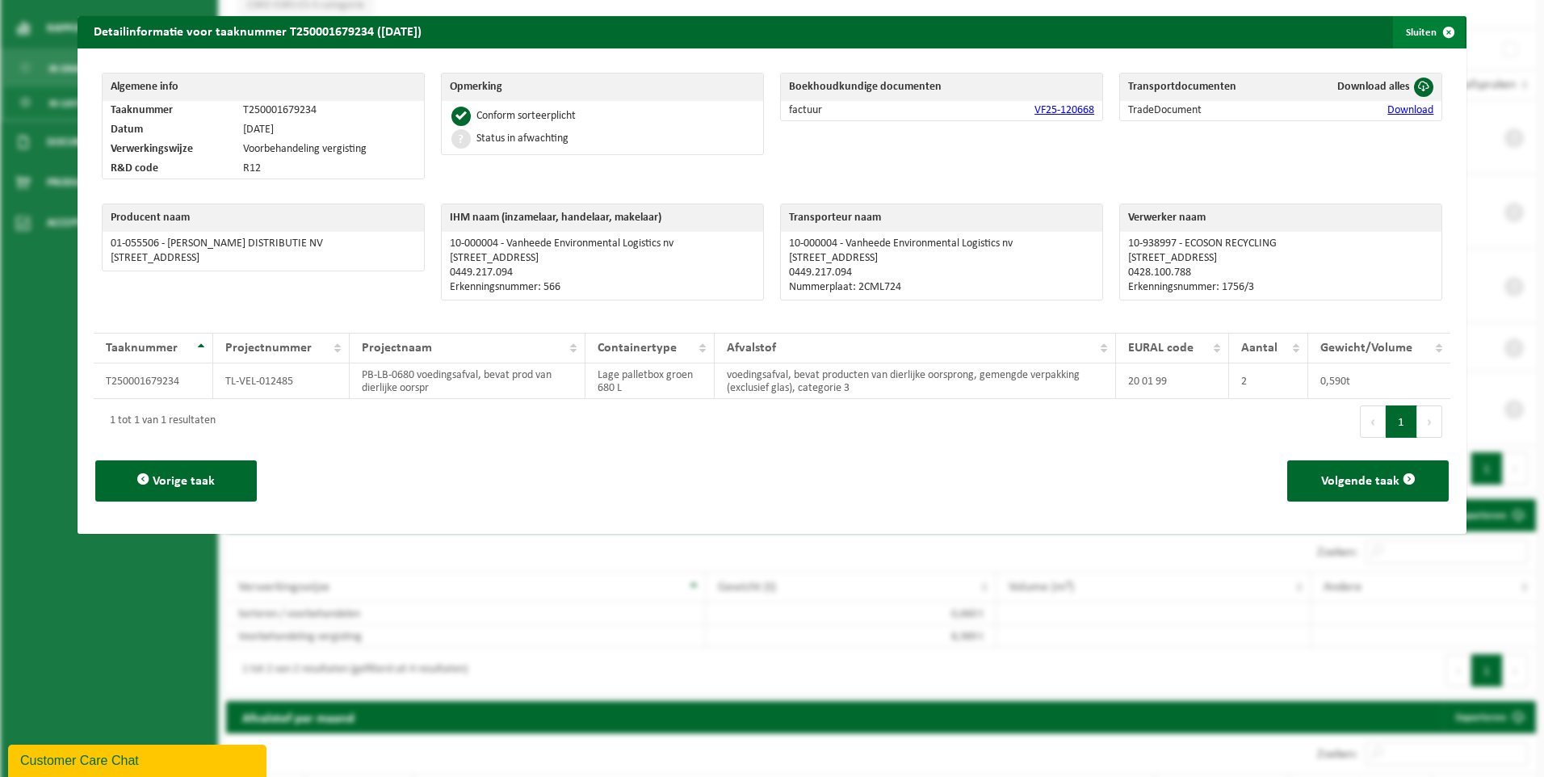
click at [1440, 28] on span "button" at bounding box center [1449, 32] width 32 height 32
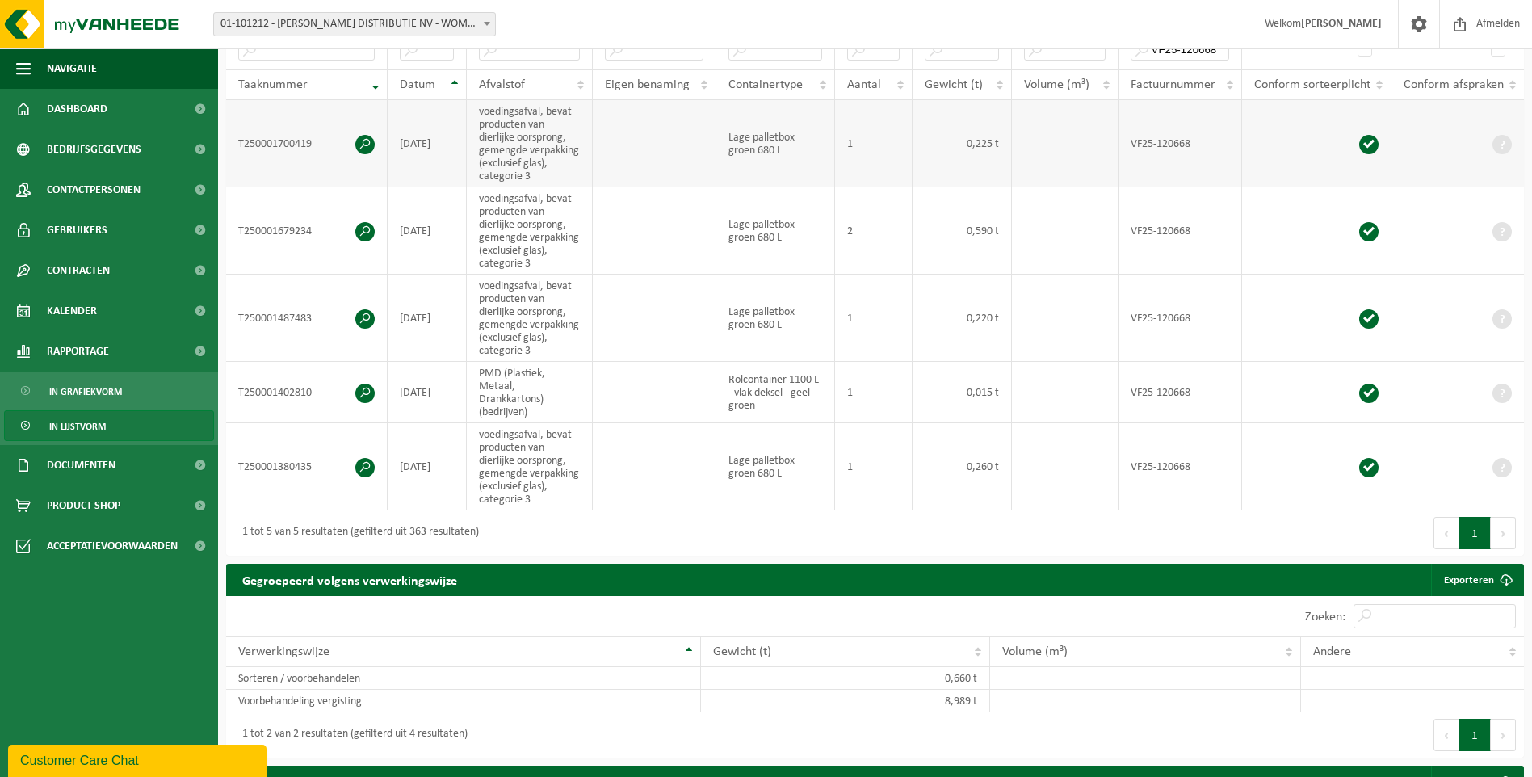
click at [366, 142] on span at bounding box center [364, 144] width 19 height 19
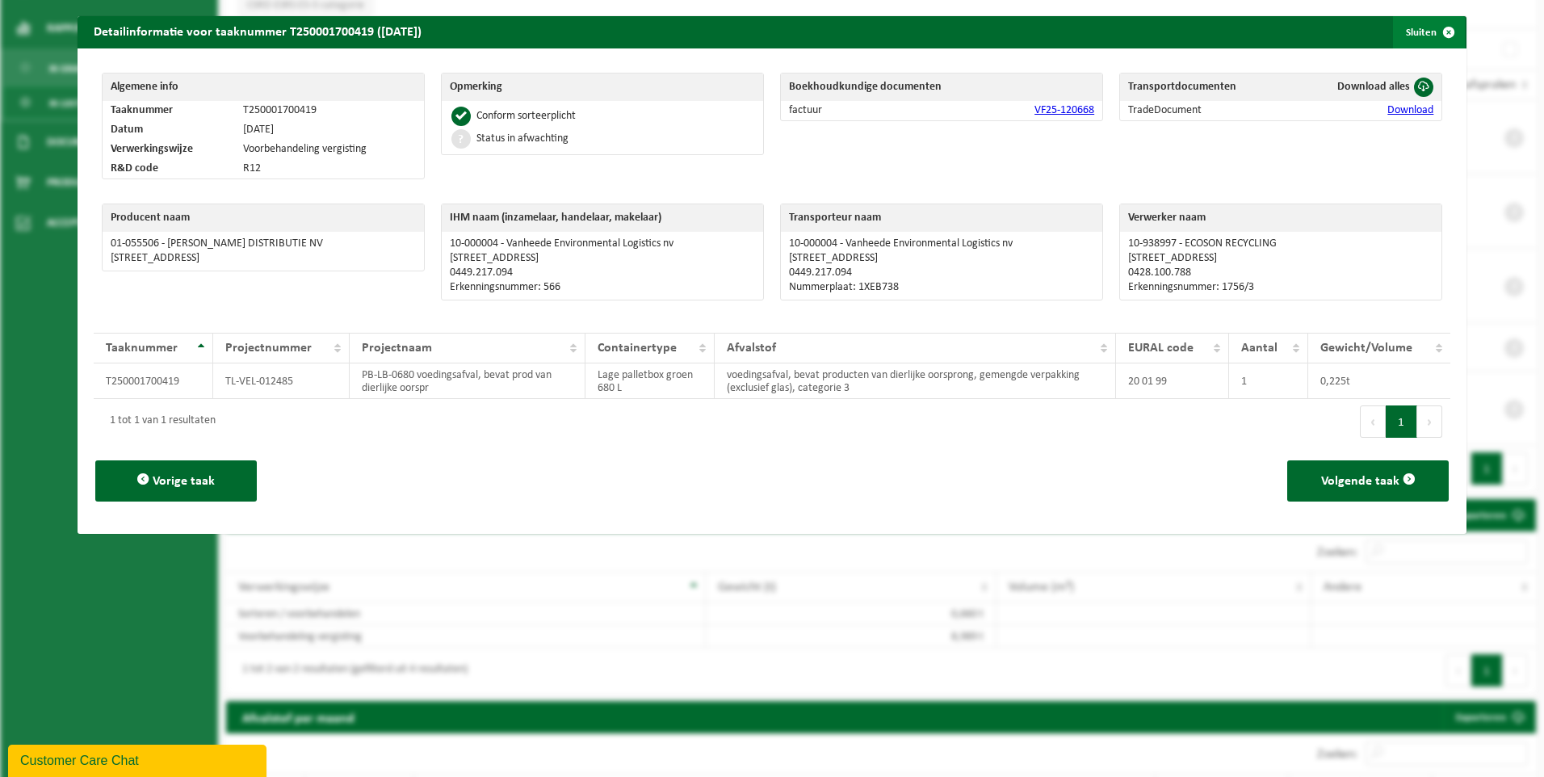
click at [1439, 33] on span "button" at bounding box center [1449, 32] width 32 height 32
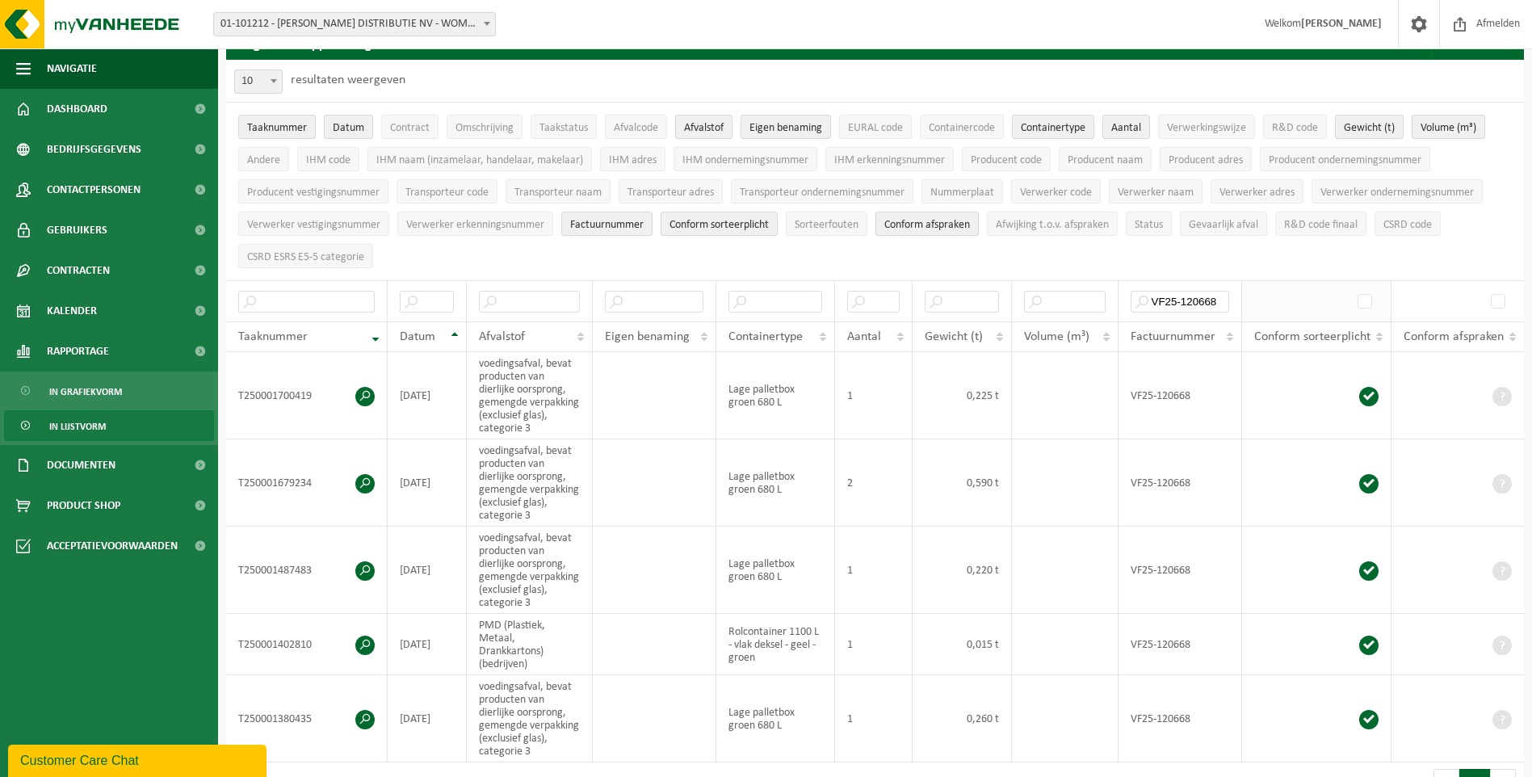
scroll to position [0, 0]
